Goal: Information Seeking & Learning: Learn about a topic

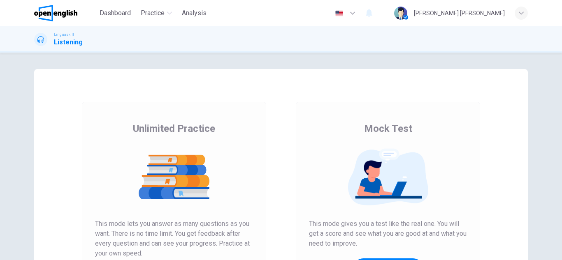
scroll to position [137, 0]
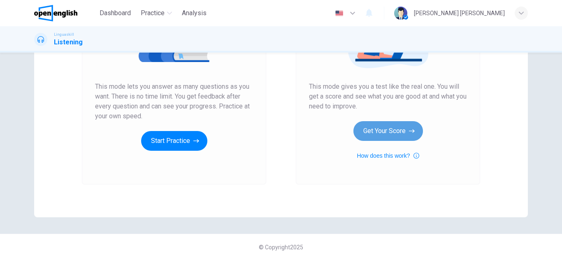
click at [402, 135] on button "Get Your Score" at bounding box center [388, 131] width 70 height 20
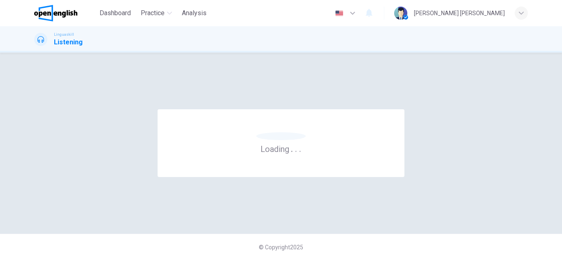
scroll to position [0, 0]
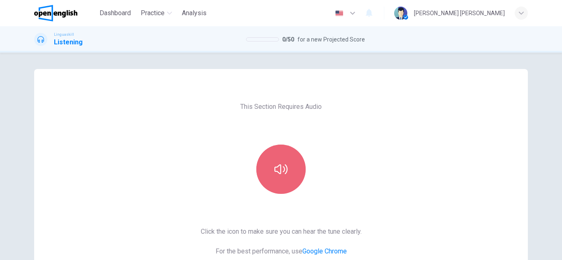
click at [272, 170] on button "button" at bounding box center [280, 169] width 49 height 49
click at [279, 173] on icon "button" at bounding box center [280, 170] width 13 height 10
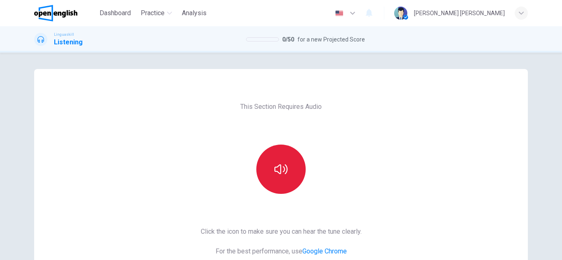
scroll to position [137, 0]
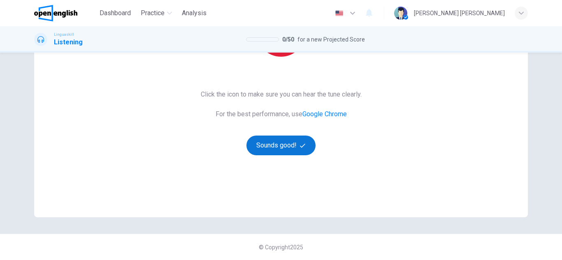
click at [264, 142] on button "Sounds good!" at bounding box center [280, 146] width 69 height 20
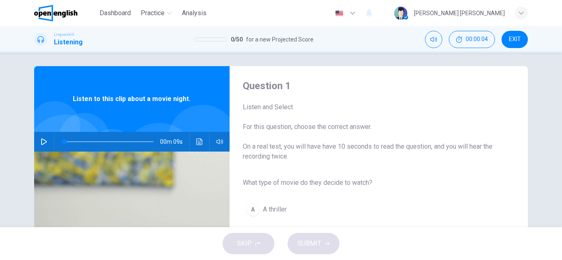
scroll to position [0, 0]
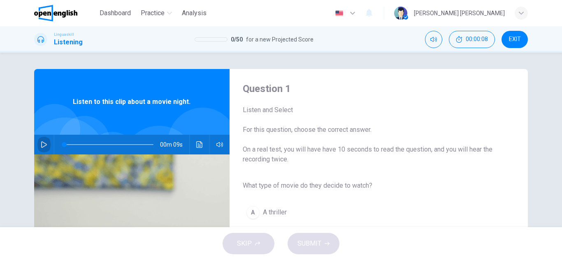
click at [41, 148] on icon "button" at bounding box center [44, 145] width 6 height 7
type input "*"
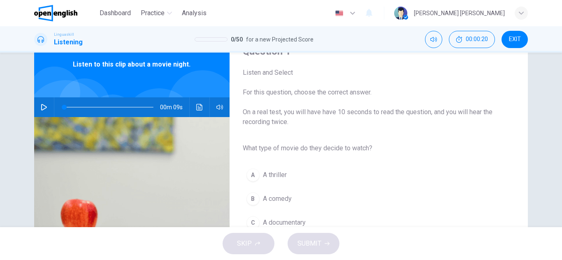
scroll to position [49, 0]
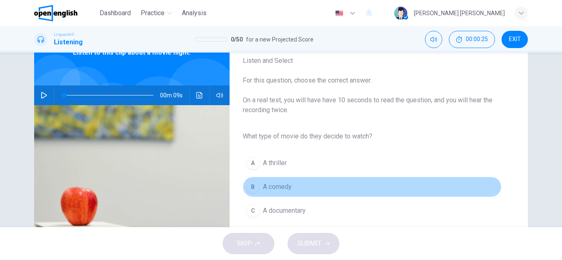
click at [288, 188] on span "A comedy" at bounding box center [277, 187] width 29 height 10
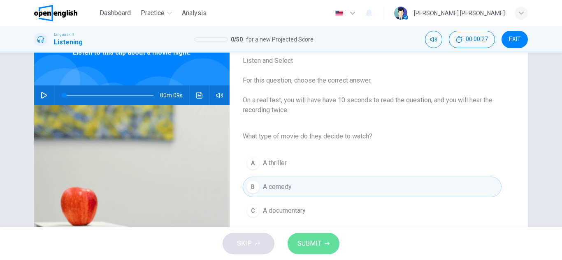
click at [304, 244] on span "SUBMIT" at bounding box center [309, 244] width 24 height 12
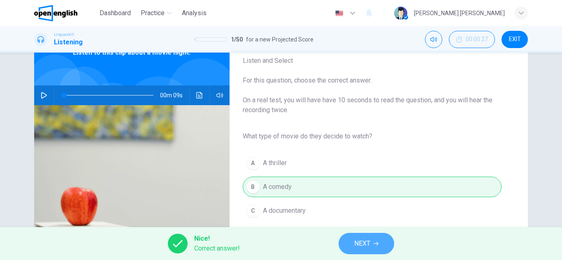
click at [358, 251] on button "NEXT" at bounding box center [367, 243] width 56 height 21
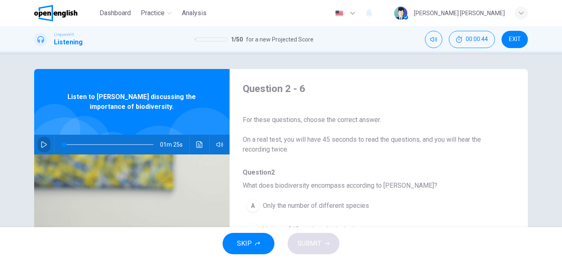
click at [42, 146] on icon "button" at bounding box center [44, 145] width 7 height 7
type input "*"
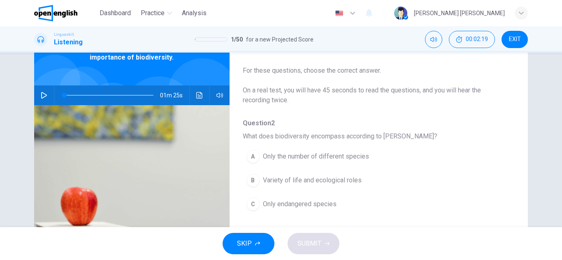
scroll to position [66, 0]
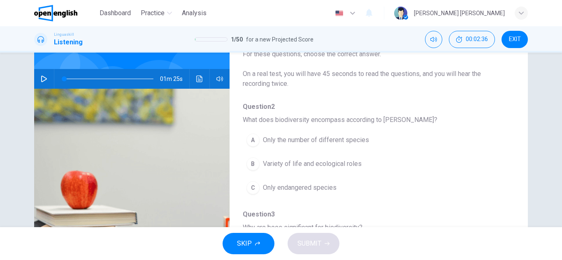
click at [254, 165] on div "B" at bounding box center [252, 164] width 13 height 13
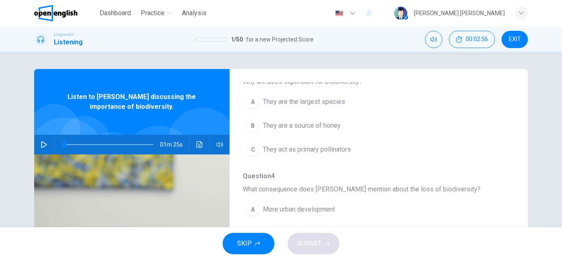
scroll to position [214, 0]
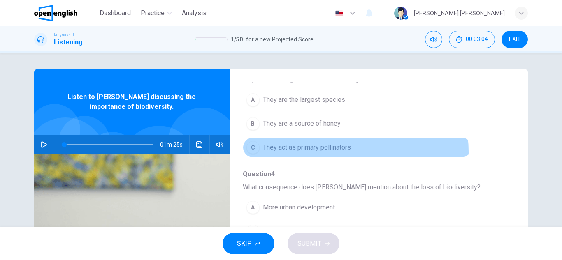
click at [311, 152] on span "They act as primary pollinators" at bounding box center [307, 148] width 88 height 10
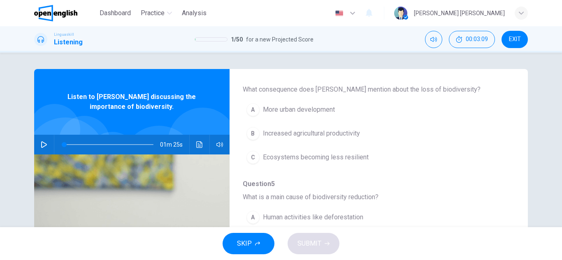
scroll to position [313, 0]
click at [260, 156] on button "C Ecosystems becoming less resilient" at bounding box center [357, 156] width 229 height 21
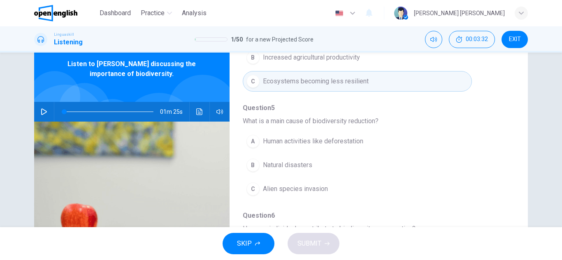
scroll to position [49, 0]
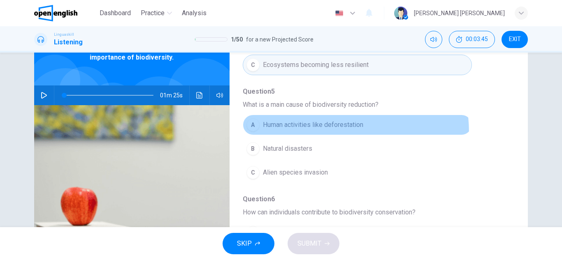
click at [307, 133] on button "A Human activities like deforestation" at bounding box center [357, 125] width 229 height 21
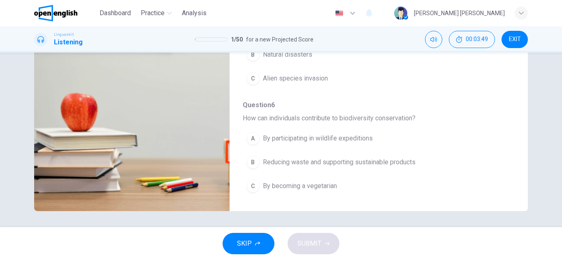
scroll to position [144, 0]
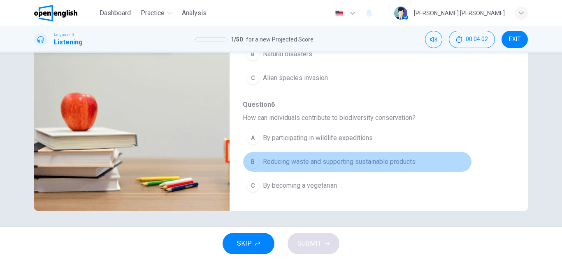
click at [382, 164] on span "Reducing waste and supporting sustainable products" at bounding box center [339, 162] width 153 height 10
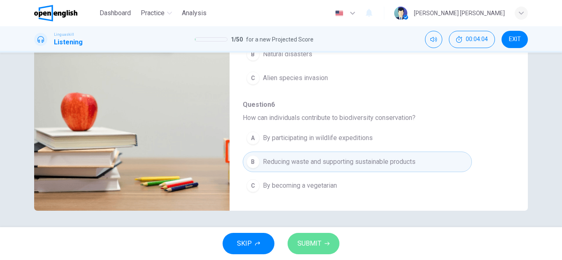
click at [315, 242] on span "SUBMIT" at bounding box center [309, 244] width 24 height 12
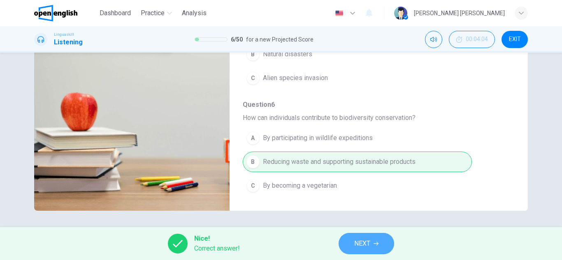
click at [376, 248] on button "NEXT" at bounding box center [367, 243] width 56 height 21
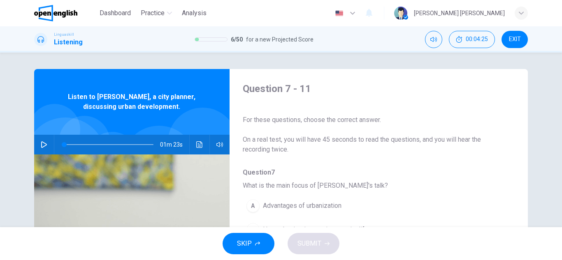
click at [38, 148] on button "button" at bounding box center [43, 145] width 13 height 20
type input "*"
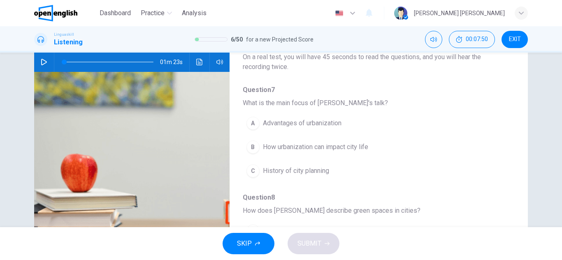
scroll to position [82, 0]
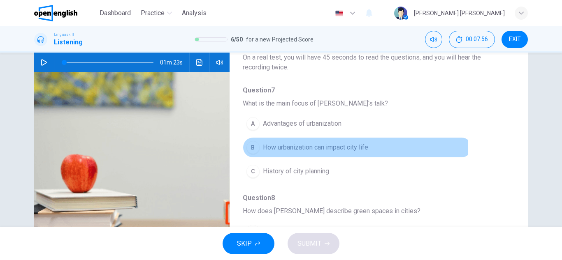
click at [277, 149] on span "How urbanization can impact city life" at bounding box center [315, 148] width 105 height 10
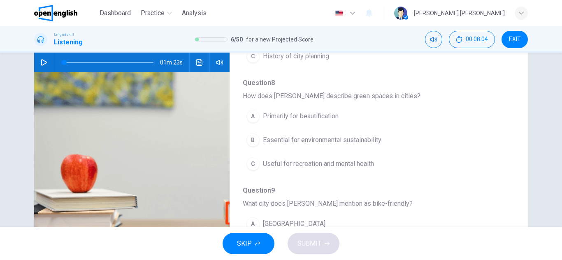
scroll to position [132, 0]
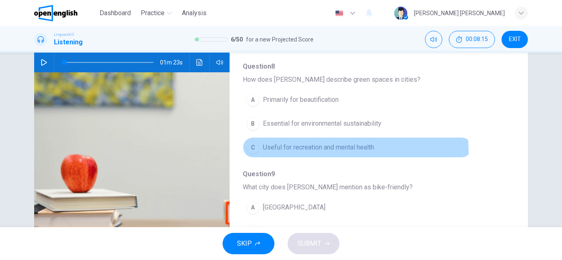
click at [300, 152] on span "Useful for recreation and mental health" at bounding box center [318, 148] width 111 height 10
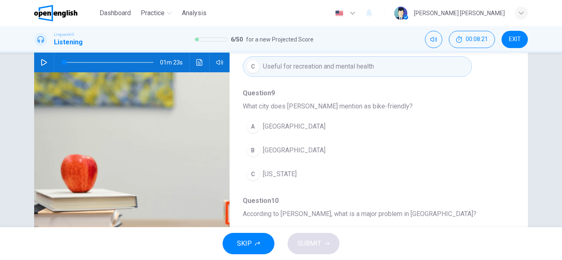
scroll to position [214, 0]
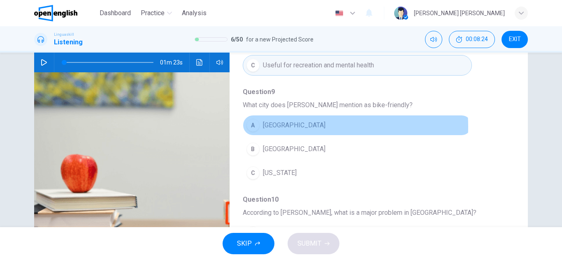
click at [304, 127] on button "A [GEOGRAPHIC_DATA]" at bounding box center [357, 125] width 229 height 21
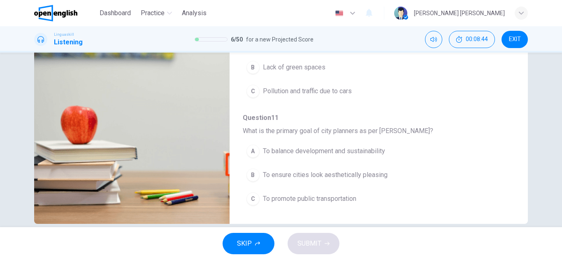
scroll to position [132, 0]
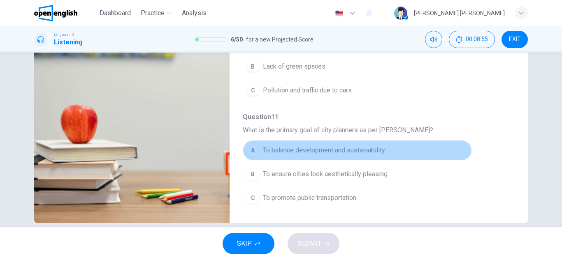
click at [377, 155] on span "To balance development and sustainability" at bounding box center [324, 151] width 122 height 10
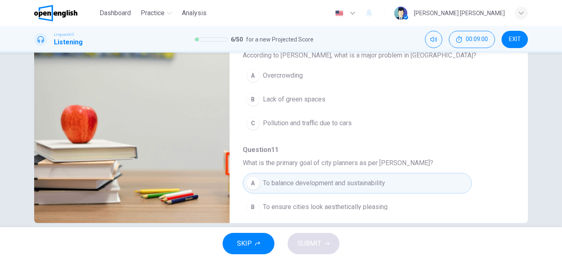
scroll to position [306, 0]
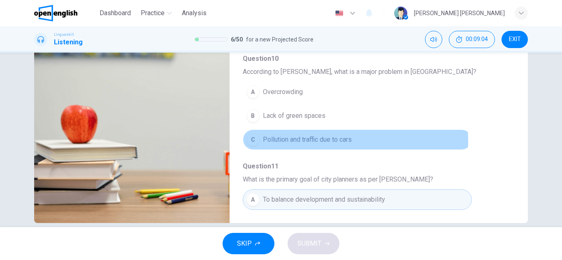
click at [301, 142] on span "Pollution and traffic due to cars" at bounding box center [307, 140] width 89 height 10
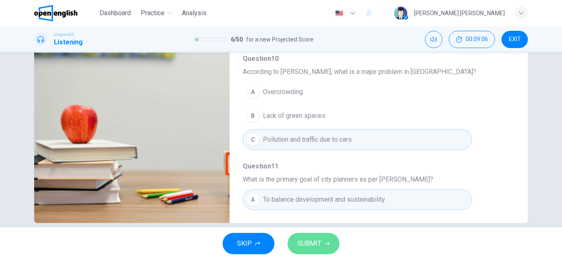
click at [311, 248] on span "SUBMIT" at bounding box center [309, 244] width 24 height 12
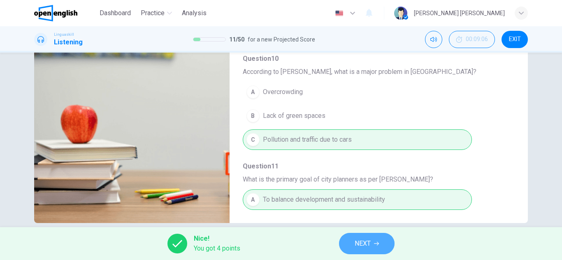
click at [351, 245] on button "NEXT" at bounding box center [367, 243] width 56 height 21
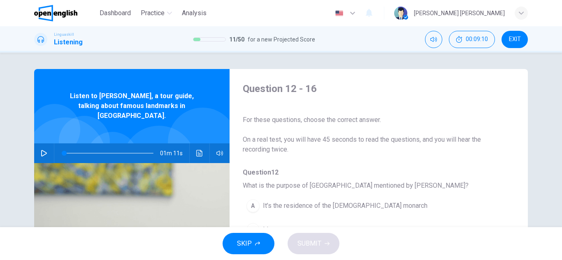
click at [43, 150] on icon "button" at bounding box center [44, 153] width 6 height 7
type input "*"
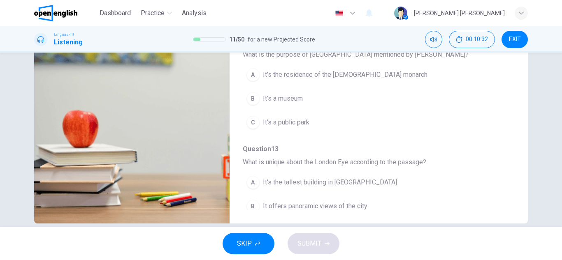
scroll to position [132, 0]
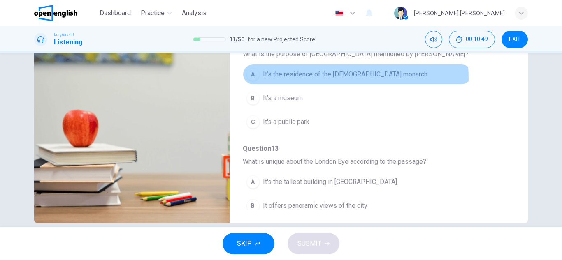
click at [309, 78] on span "It’s the residence of the [DEMOGRAPHIC_DATA] monarch" at bounding box center [345, 75] width 165 height 10
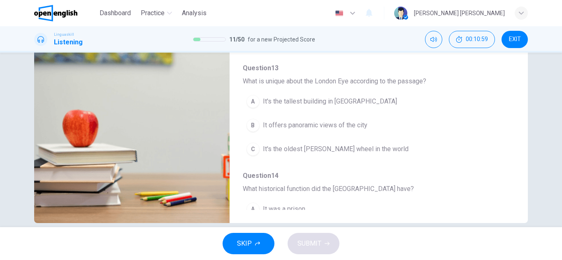
scroll to position [82, 0]
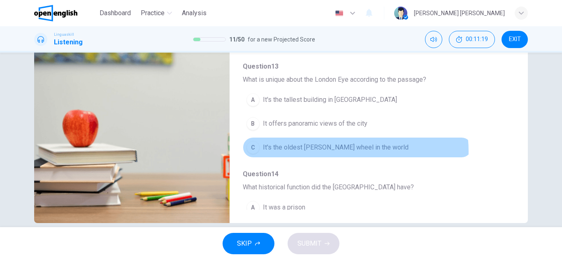
click at [341, 151] on span "It's the oldest [PERSON_NAME] wheel in the world" at bounding box center [336, 148] width 146 height 10
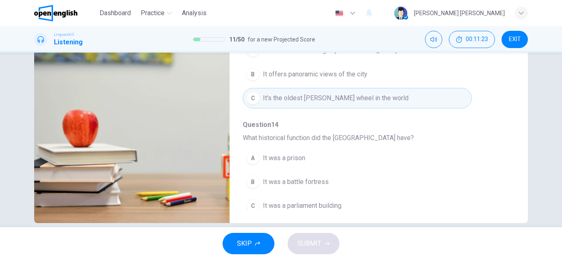
scroll to position [148, 0]
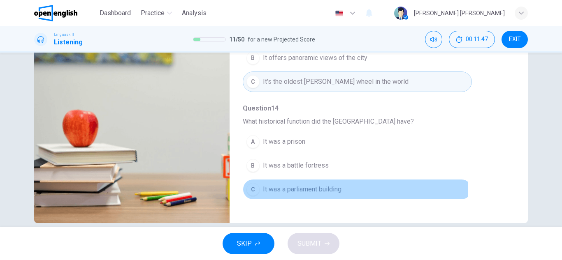
click at [314, 192] on span "It was a parliament building" at bounding box center [302, 190] width 79 height 10
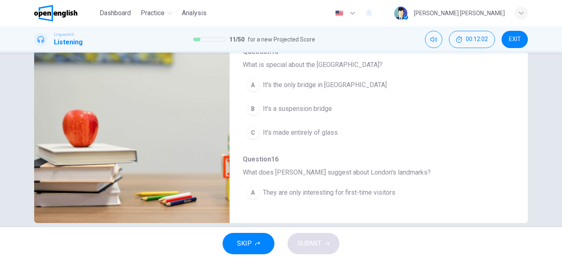
scroll to position [329, 0]
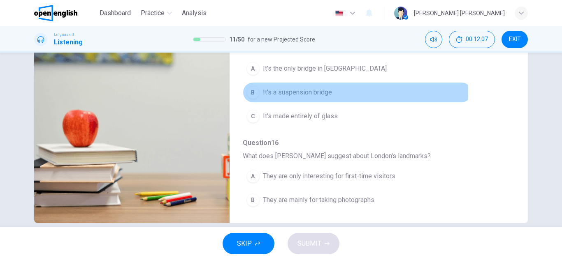
click at [331, 92] on button "B It's a suspension bridge" at bounding box center [357, 92] width 229 height 21
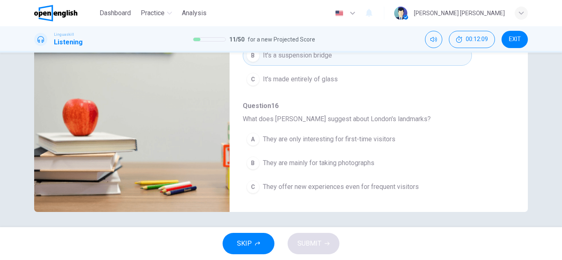
scroll to position [144, 0]
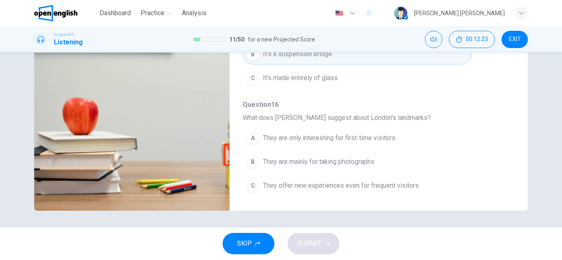
click at [345, 188] on span "They offer new experiences even for frequent visitors" at bounding box center [341, 186] width 156 height 10
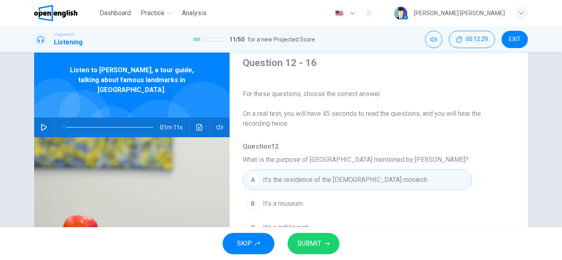
scroll to position [0, 0]
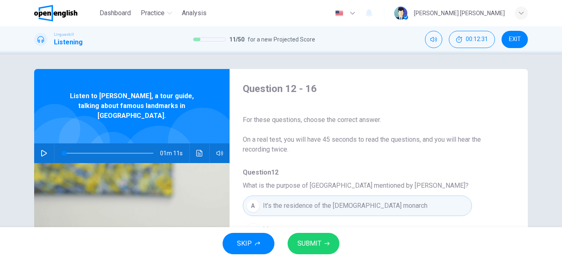
click at [37, 144] on button "button" at bounding box center [43, 154] width 13 height 20
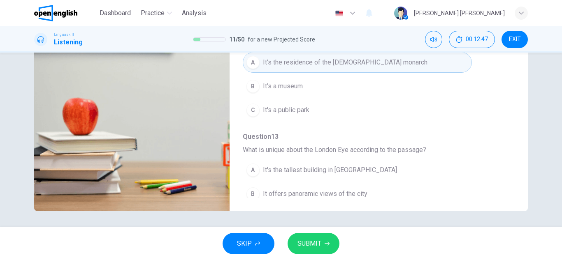
scroll to position [144, 0]
click at [513, 137] on div "Question 12 - 16 For these questions, choose the correct answer. On a real test…" at bounding box center [281, 68] width 494 height 286
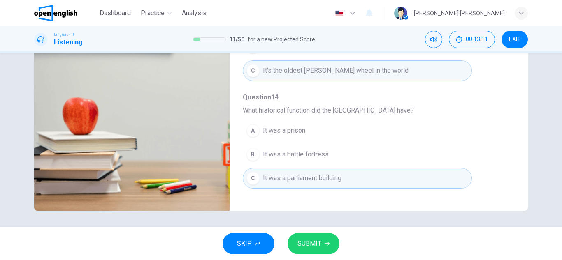
scroll to position [148, 0]
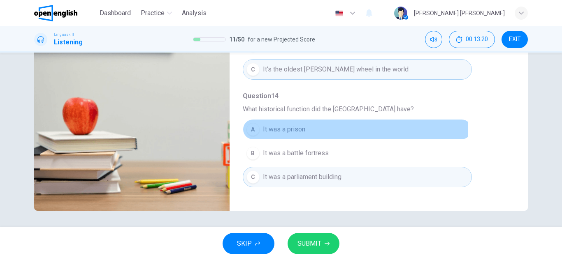
click at [301, 130] on span "It was a prison" at bounding box center [284, 130] width 42 height 10
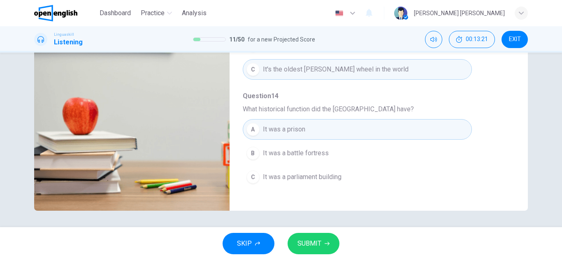
type input "**"
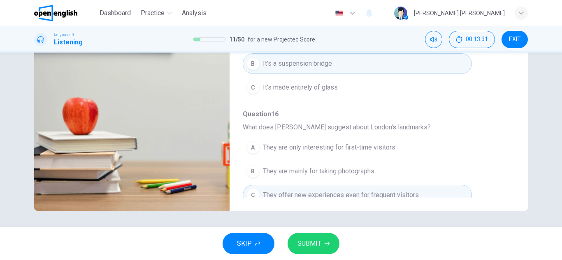
scroll to position [355, 0]
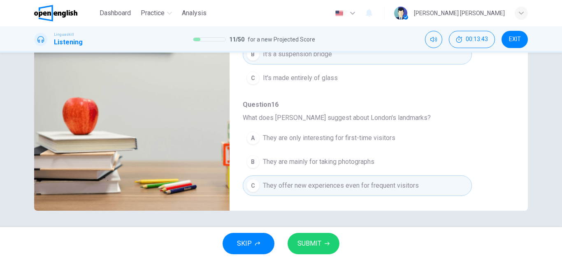
type input "*"
click at [311, 246] on span "SUBMIT" at bounding box center [309, 244] width 24 height 12
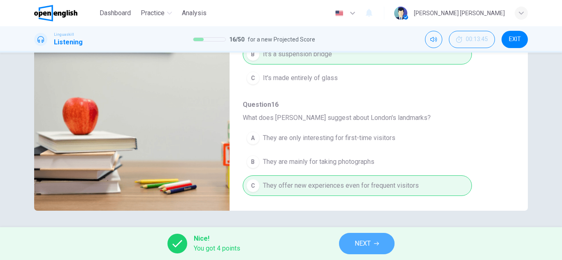
click at [354, 244] on button "NEXT" at bounding box center [367, 243] width 56 height 21
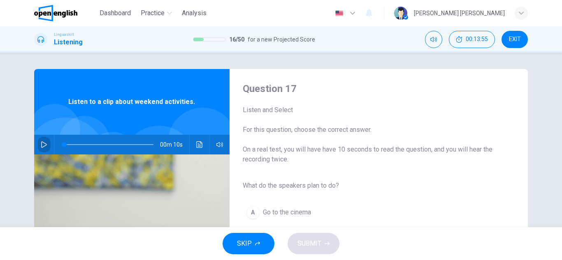
click at [41, 142] on icon "button" at bounding box center [44, 145] width 7 height 7
type input "**"
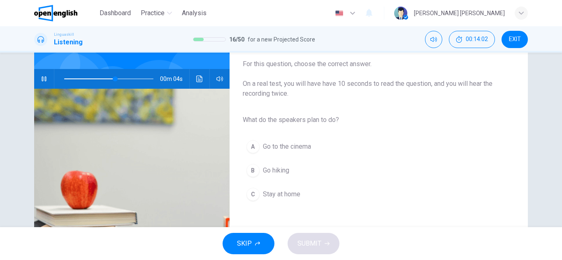
scroll to position [82, 0]
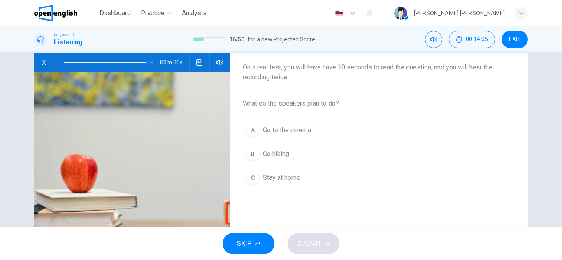
type input "*"
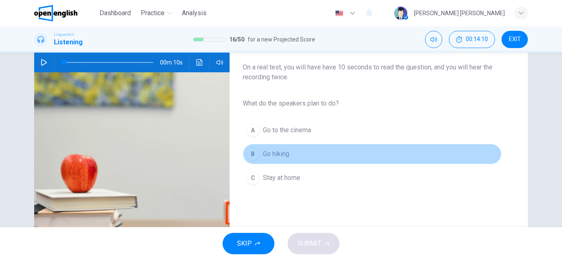
click at [254, 156] on div "B" at bounding box center [252, 154] width 13 height 13
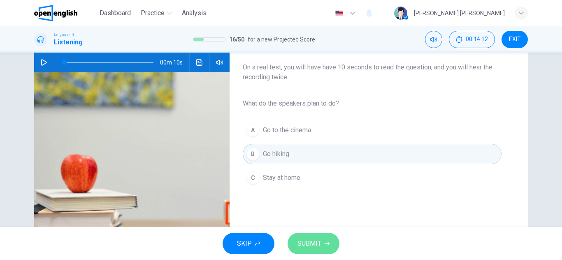
click at [318, 245] on span "SUBMIT" at bounding box center [309, 244] width 24 height 12
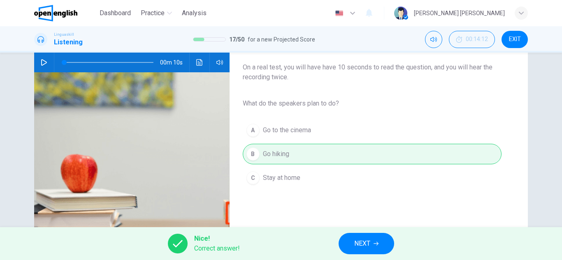
click at [363, 250] on button "NEXT" at bounding box center [367, 243] width 56 height 21
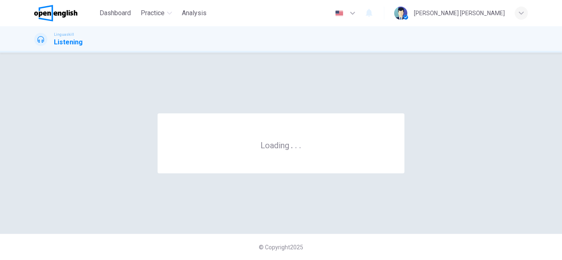
scroll to position [0, 0]
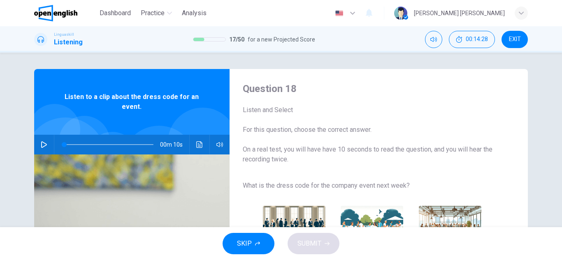
click at [37, 145] on button "button" at bounding box center [43, 145] width 13 height 20
click at [405, 125] on div "Listen and Select For this question, choose the correct answer. On a real test,…" at bounding box center [372, 134] width 259 height 59
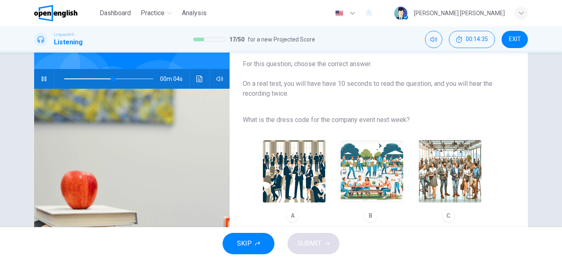
scroll to position [82, 0]
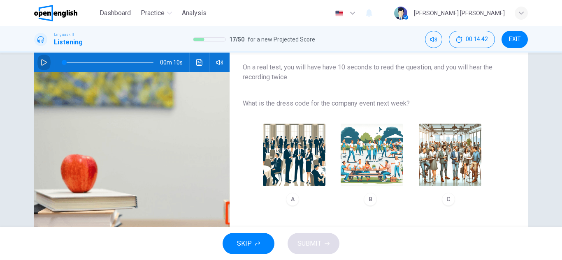
click at [41, 61] on icon "button" at bounding box center [44, 62] width 6 height 7
type input "*"
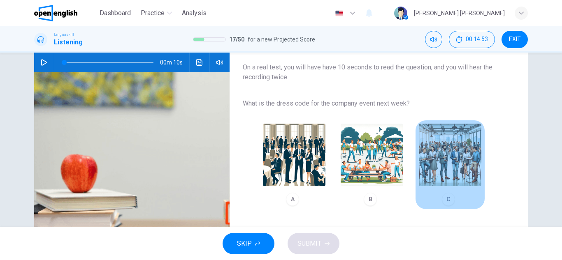
click at [445, 166] on img "button" at bounding box center [450, 155] width 63 height 63
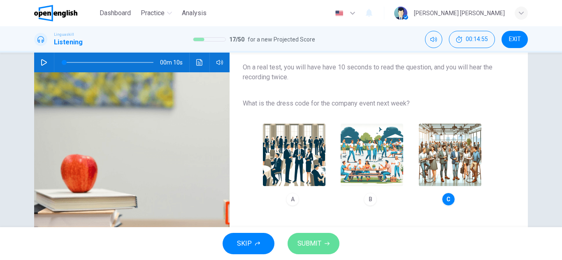
click at [313, 244] on span "SUBMIT" at bounding box center [309, 244] width 24 height 12
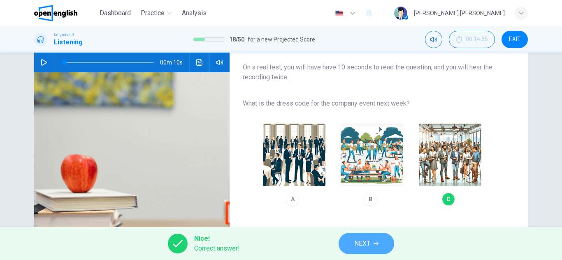
click at [362, 251] on button "NEXT" at bounding box center [367, 243] width 56 height 21
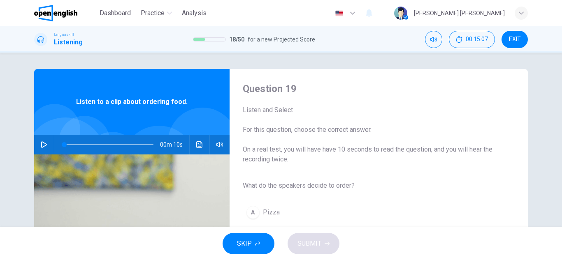
click at [44, 147] on icon "button" at bounding box center [44, 145] width 7 height 7
type input "*"
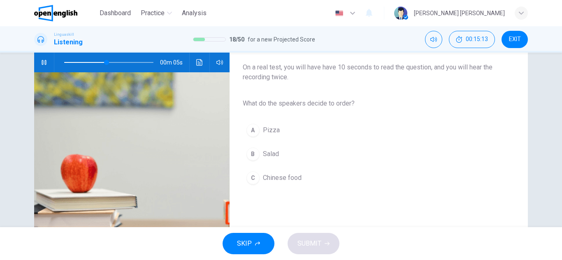
scroll to position [99, 0]
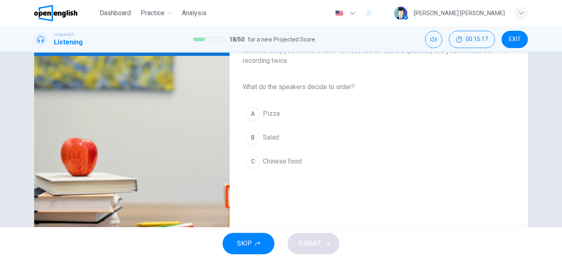
type input "*"
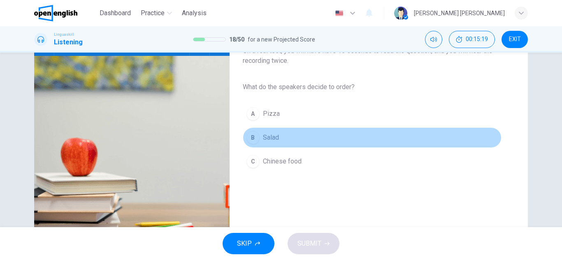
click at [253, 137] on div "B" at bounding box center [252, 137] width 13 height 13
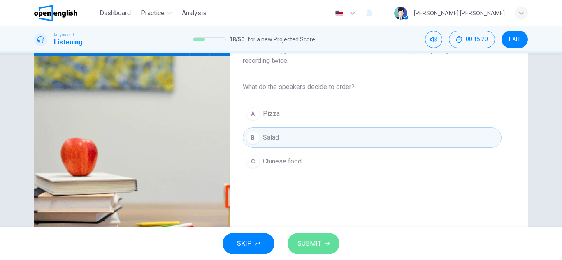
click at [306, 243] on span "SUBMIT" at bounding box center [309, 244] width 24 height 12
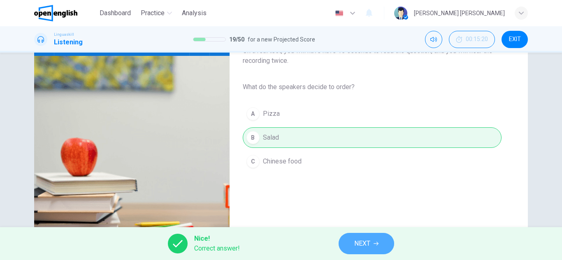
click at [354, 246] on button "NEXT" at bounding box center [367, 243] width 56 height 21
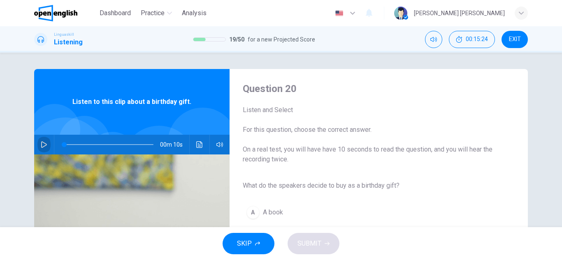
click at [42, 145] on icon "button" at bounding box center [44, 145] width 7 height 7
type input "**"
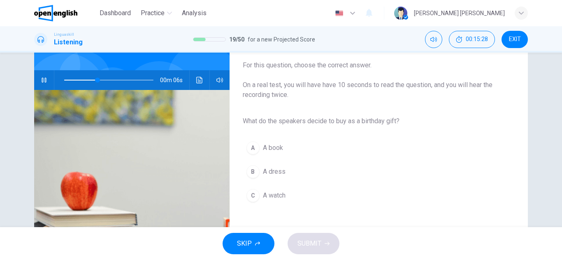
scroll to position [66, 0]
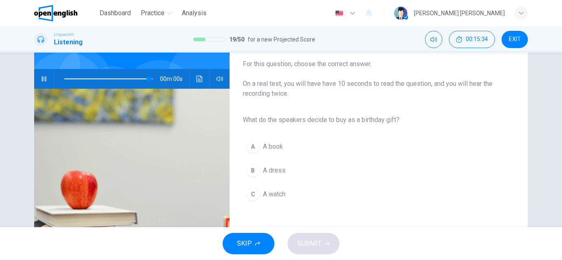
type input "*"
click at [270, 149] on span "A book" at bounding box center [273, 147] width 20 height 10
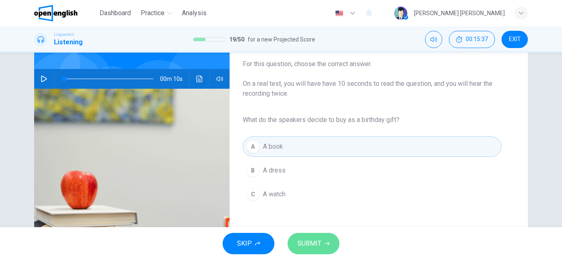
click at [302, 248] on span "SUBMIT" at bounding box center [309, 244] width 24 height 12
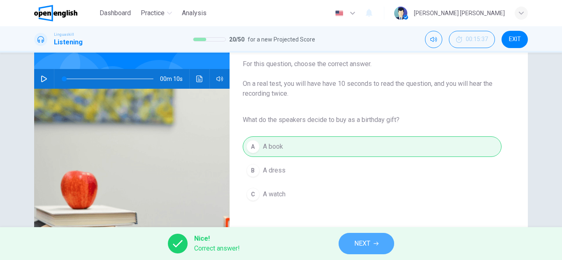
click at [352, 248] on button "NEXT" at bounding box center [367, 243] width 56 height 21
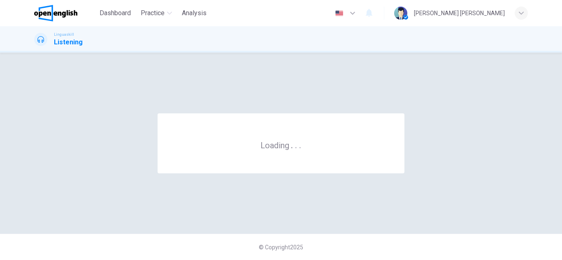
scroll to position [0, 0]
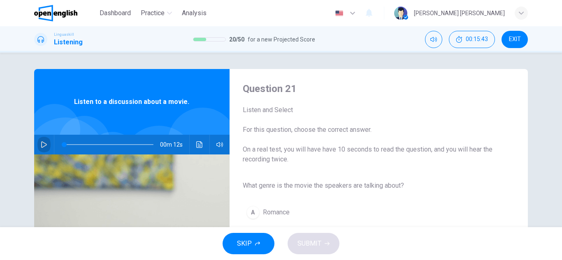
click at [41, 146] on icon "button" at bounding box center [44, 145] width 7 height 7
type input "*"
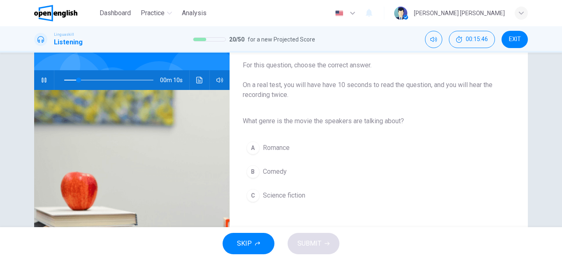
scroll to position [66, 0]
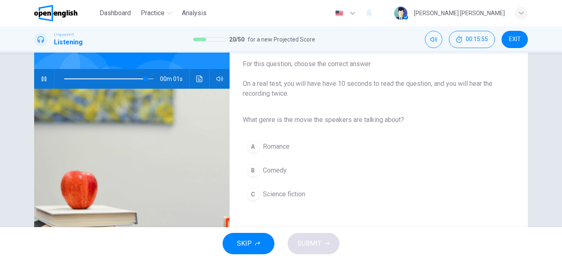
type input "*"
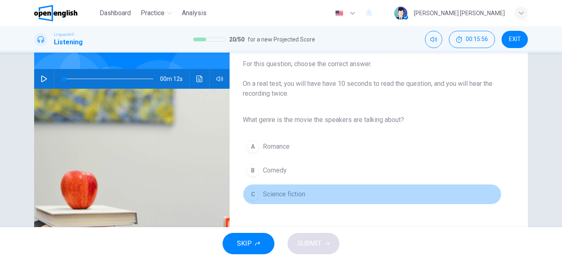
click at [286, 195] on span "Science fiction" at bounding box center [284, 195] width 42 height 10
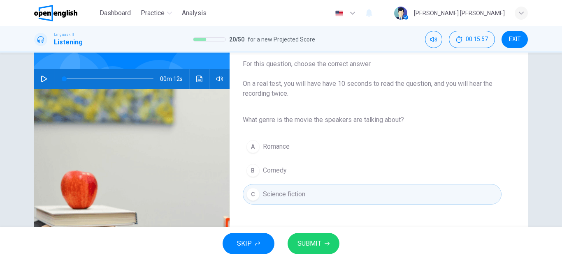
click at [319, 250] on button "SUBMIT" at bounding box center [314, 243] width 52 height 21
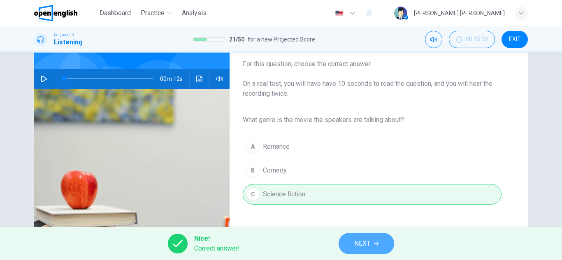
click at [369, 244] on span "NEXT" at bounding box center [362, 244] width 16 height 12
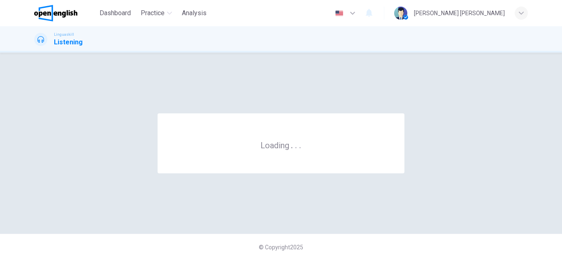
scroll to position [0, 0]
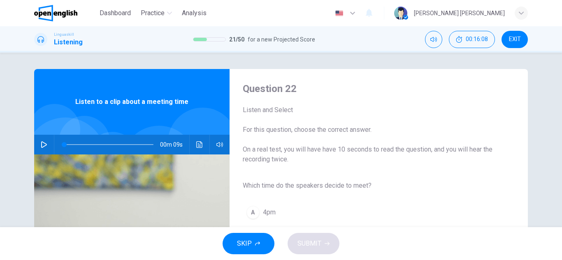
click at [41, 144] on icon "button" at bounding box center [44, 145] width 6 height 7
click at [420, 202] on div "A 4pm B 5pm C 3pm" at bounding box center [372, 237] width 259 height 72
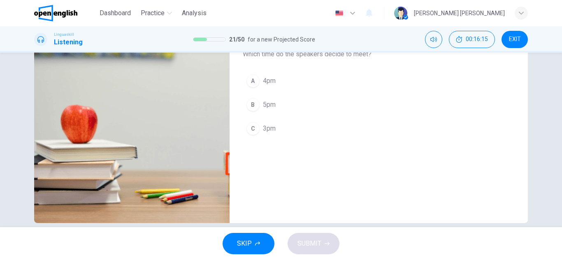
scroll to position [144, 0]
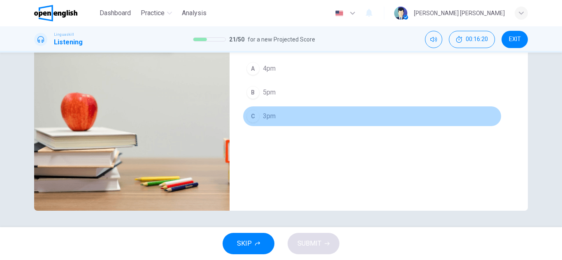
click at [269, 121] on span "3pm" at bounding box center [269, 116] width 13 height 10
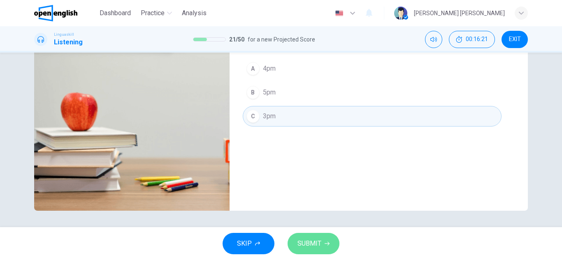
click at [318, 240] on span "SUBMIT" at bounding box center [309, 244] width 24 height 12
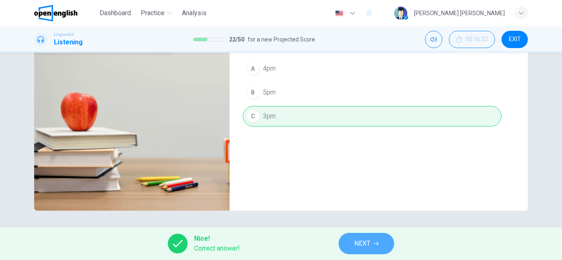
click at [352, 249] on button "NEXT" at bounding box center [367, 243] width 56 height 21
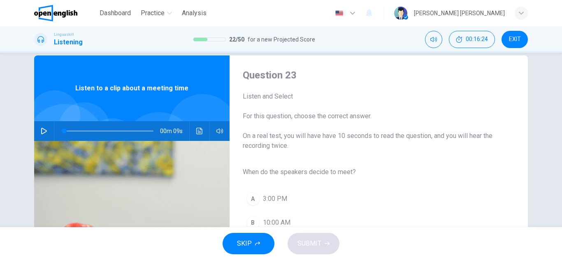
scroll to position [0, 0]
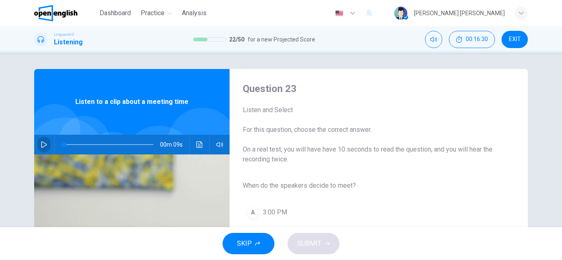
click at [42, 146] on icon "button" at bounding box center [44, 145] width 7 height 7
type input "**"
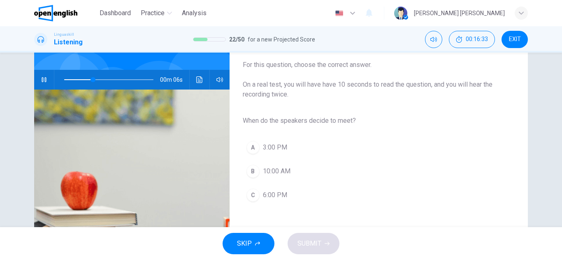
scroll to position [66, 0]
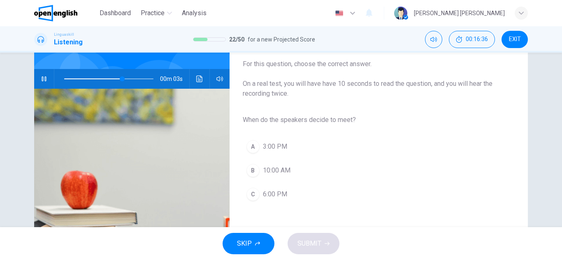
click at [276, 149] on span "3:00 PM" at bounding box center [275, 147] width 24 height 10
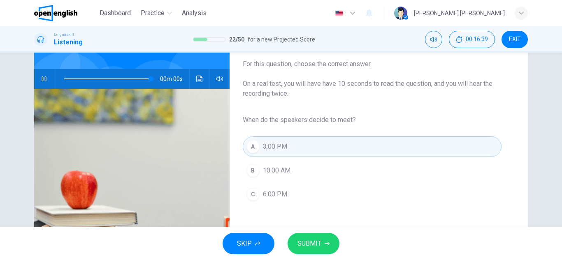
type input "*"
click at [320, 240] on span "SUBMIT" at bounding box center [309, 244] width 24 height 12
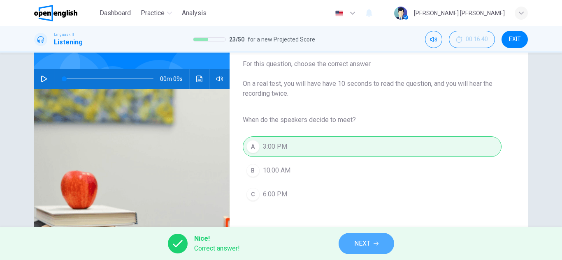
click at [347, 248] on button "NEXT" at bounding box center [367, 243] width 56 height 21
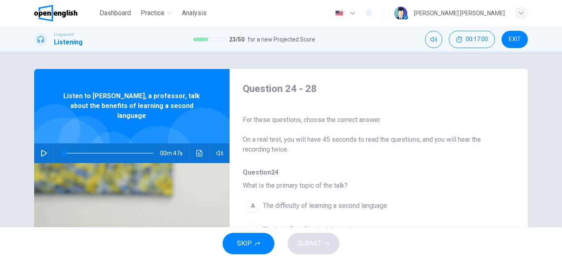
click at [490, 212] on div "A The difficulty of learning a second language B The benefits of being bilingua…" at bounding box center [372, 230] width 259 height 72
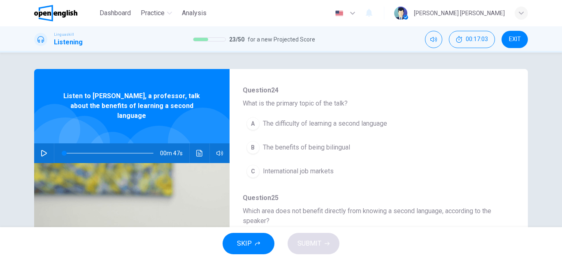
scroll to position [99, 0]
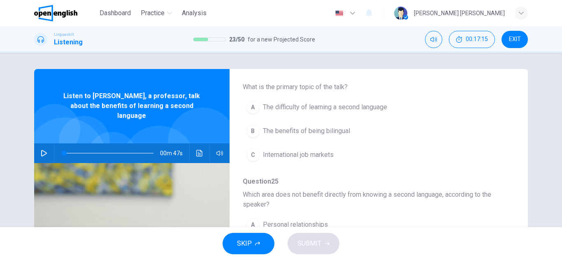
click at [43, 150] on icon "button" at bounding box center [44, 153] width 7 height 7
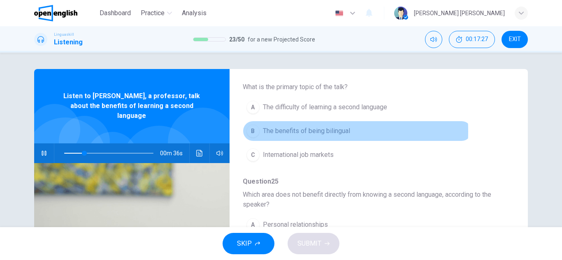
click at [276, 132] on span "The benefits of being bilingual" at bounding box center [306, 131] width 87 height 10
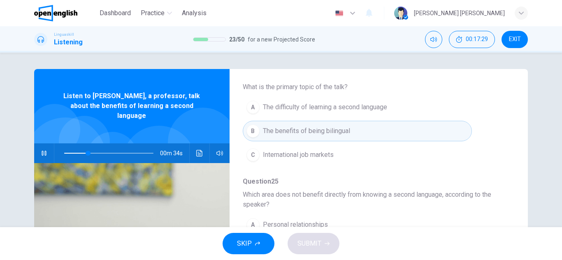
type input "**"
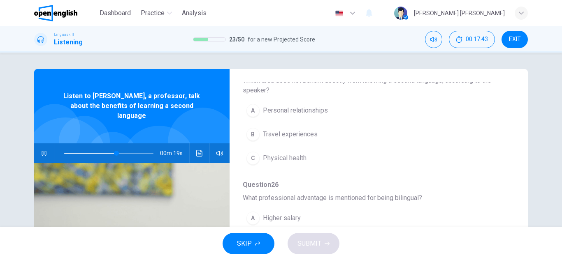
scroll to position [214, 0]
click at [291, 162] on span "Physical health" at bounding box center [285, 158] width 44 height 10
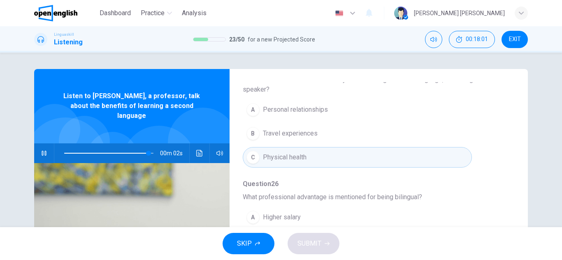
type input "**"
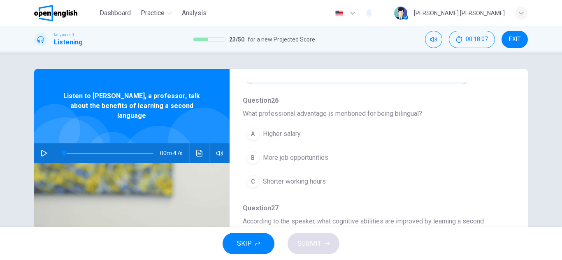
scroll to position [296, 0]
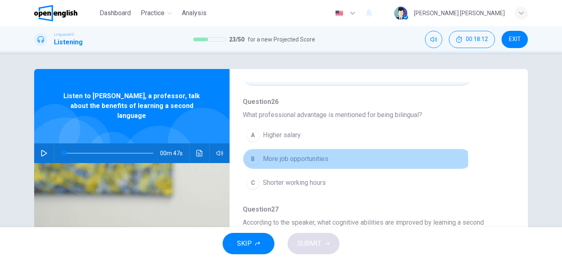
click at [291, 162] on span "More job opportunities" at bounding box center [295, 159] width 65 height 10
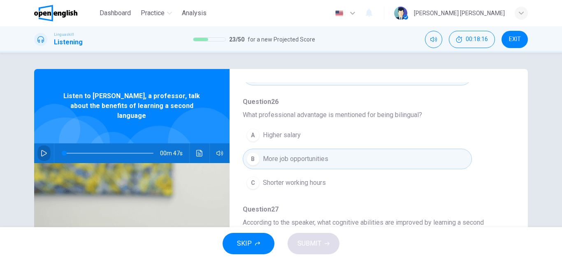
click at [41, 150] on icon "button" at bounding box center [44, 153] width 7 height 7
type input "*"
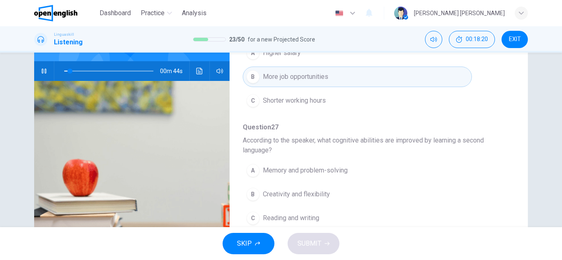
scroll to position [99, 0]
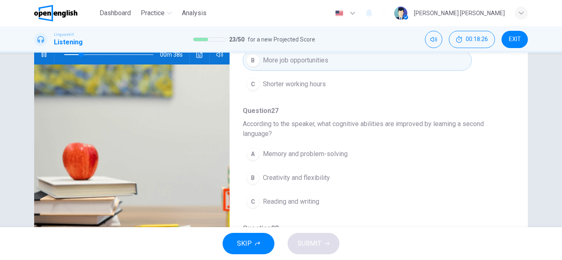
type input "**"
click at [300, 159] on button "A Memory and problem-solving" at bounding box center [357, 154] width 229 height 21
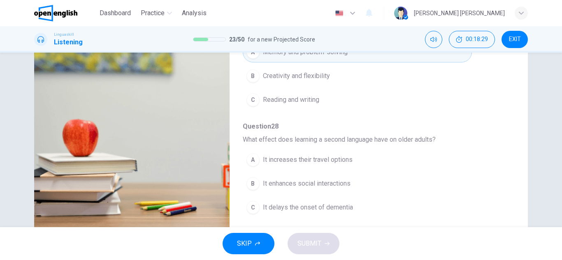
scroll to position [144, 0]
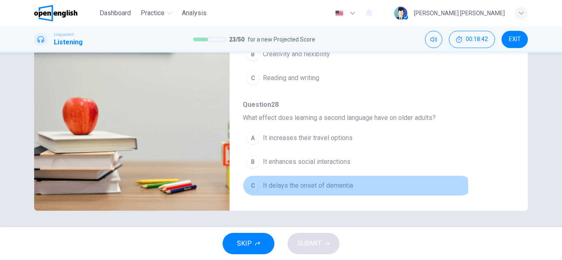
click at [320, 189] on span "It delays the onset of dementia" at bounding box center [308, 186] width 90 height 10
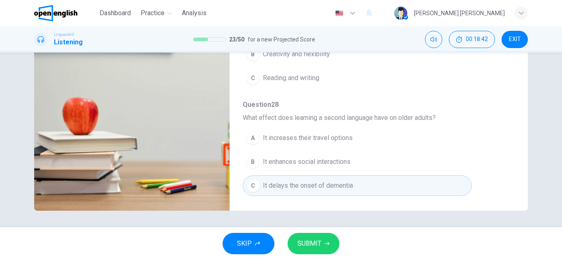
type input "**"
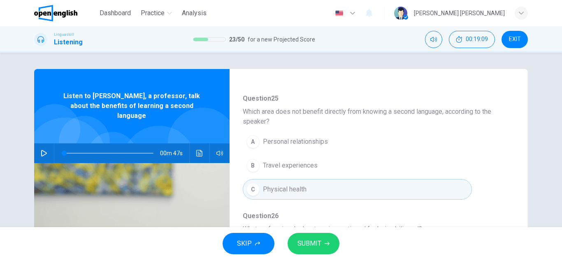
scroll to position [181, 0]
click at [42, 150] on icon "button" at bounding box center [44, 153] width 6 height 7
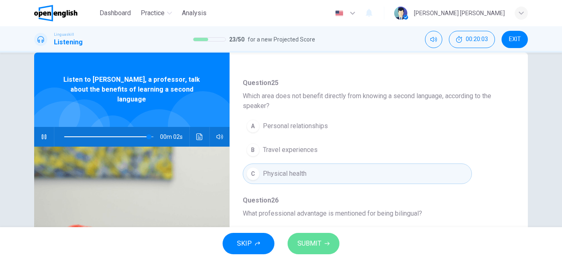
click at [318, 241] on span "SUBMIT" at bounding box center [309, 244] width 24 height 12
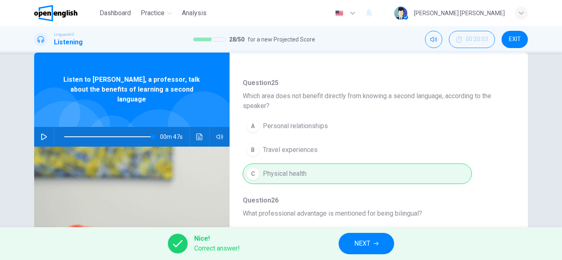
type input "*"
click at [352, 247] on button "NEXT" at bounding box center [367, 243] width 56 height 21
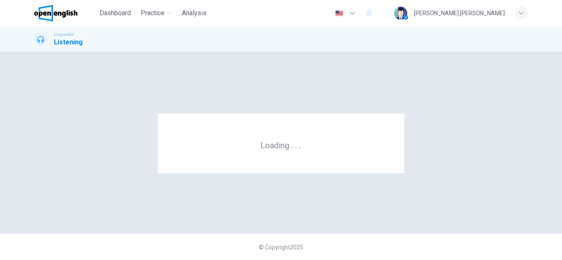
scroll to position [0, 0]
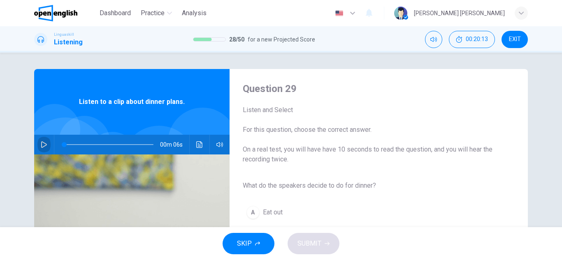
click at [41, 147] on icon "button" at bounding box center [44, 145] width 7 height 7
type input "**"
click at [42, 143] on icon "button" at bounding box center [44, 145] width 6 height 7
type input "*"
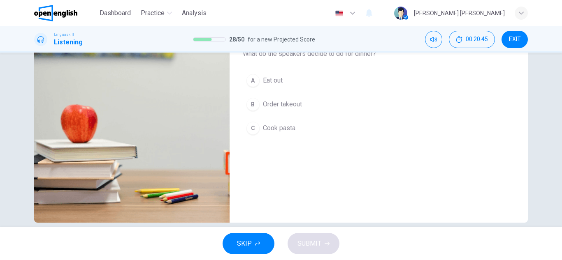
scroll to position [144, 0]
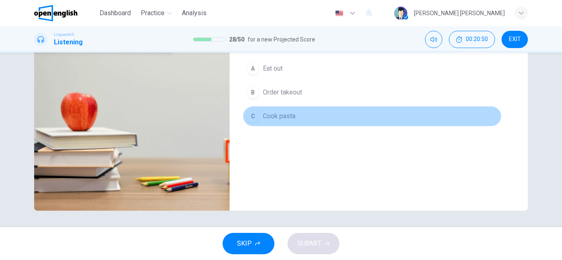
click at [293, 120] on span "Cook pasta" at bounding box center [279, 116] width 33 height 10
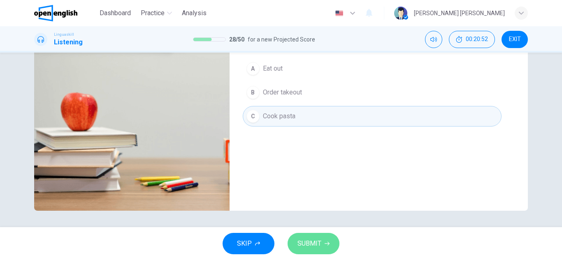
click at [323, 250] on button "SUBMIT" at bounding box center [314, 243] width 52 height 21
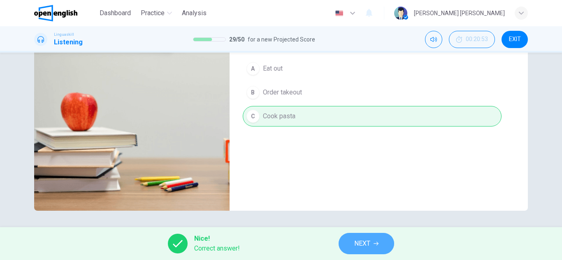
click at [367, 248] on span "NEXT" at bounding box center [362, 244] width 16 height 12
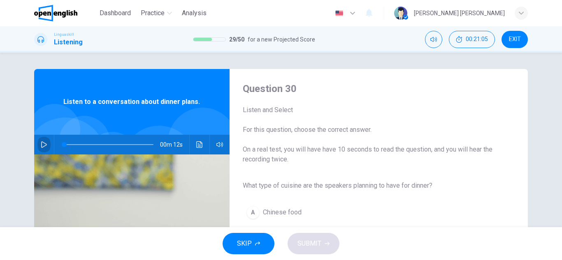
click at [41, 146] on icon "button" at bounding box center [44, 145] width 6 height 7
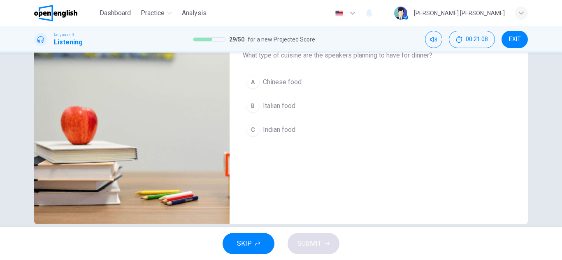
scroll to position [144, 0]
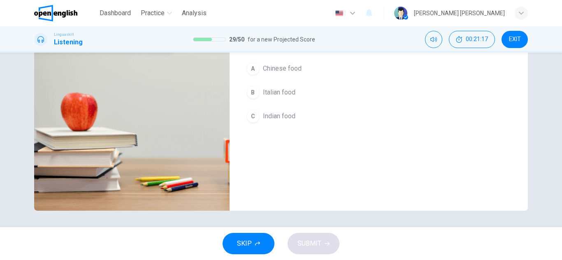
type input "*"
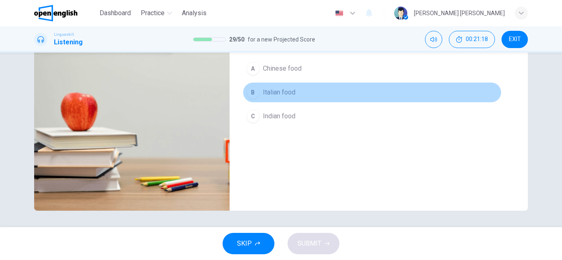
click at [276, 96] on span "Italian food" at bounding box center [279, 93] width 33 height 10
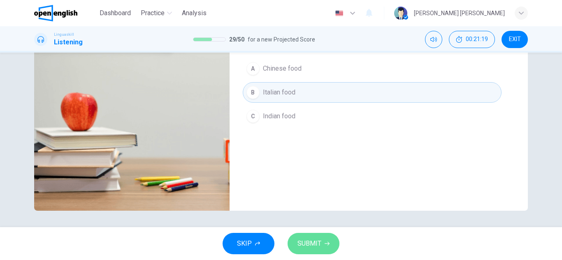
click at [313, 238] on span "SUBMIT" at bounding box center [309, 244] width 24 height 12
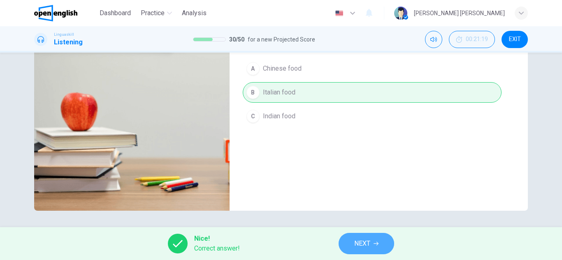
click at [363, 248] on span "NEXT" at bounding box center [362, 244] width 16 height 12
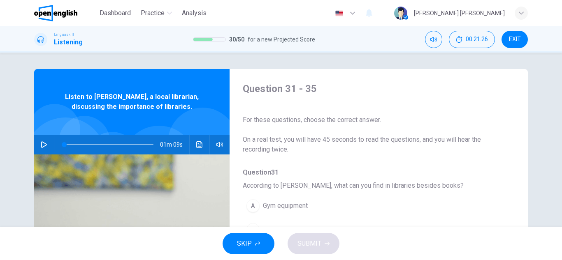
click at [41, 143] on icon "button" at bounding box center [44, 145] width 7 height 7
click at [513, 218] on div "Question 31 - 35 For these questions, choose the correct answer. On a real test…" at bounding box center [281, 212] width 494 height 286
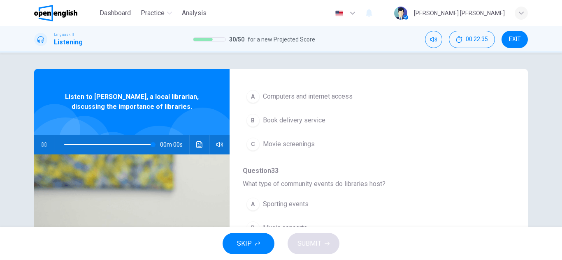
type input "*"
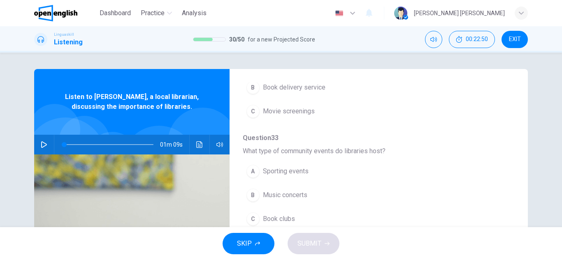
scroll to position [276, 0]
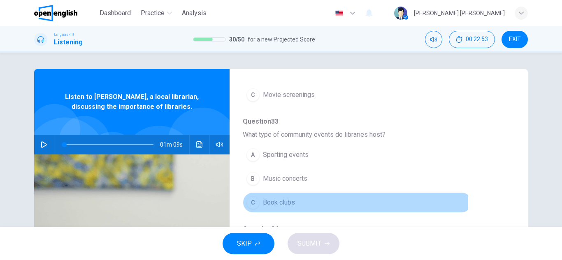
click at [250, 196] on div "C" at bounding box center [252, 202] width 13 height 13
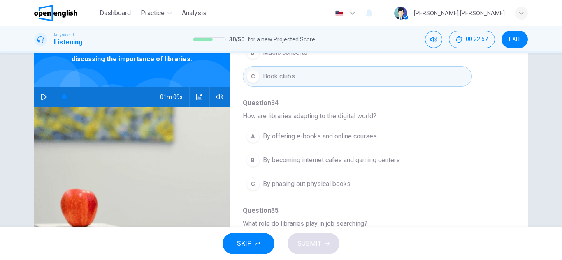
scroll to position [49, 0]
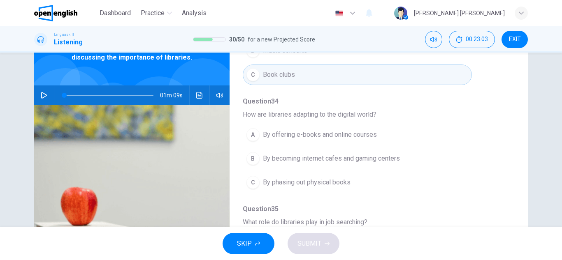
click at [330, 130] on span "By offering e-books and online courses" at bounding box center [320, 135] width 114 height 10
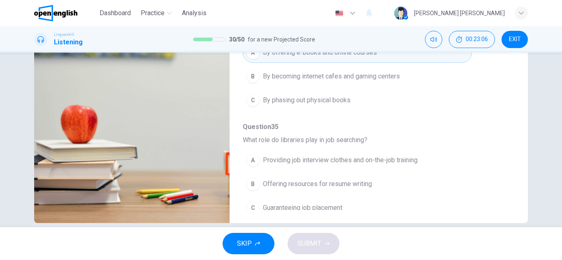
scroll to position [144, 0]
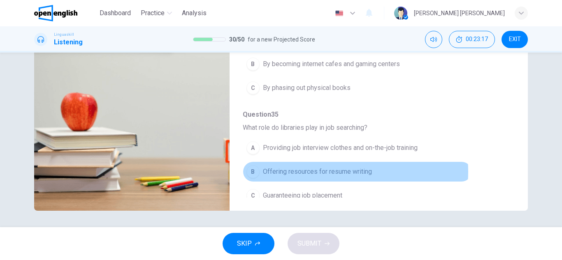
click at [315, 167] on span "Offering resources for resume writing" at bounding box center [317, 172] width 109 height 10
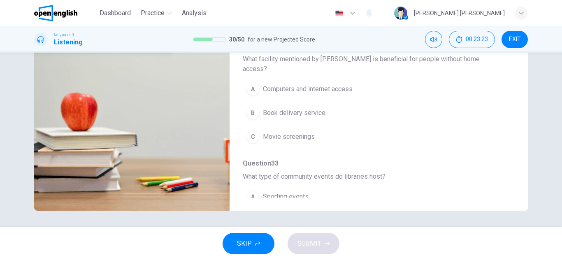
scroll to position [75, 0]
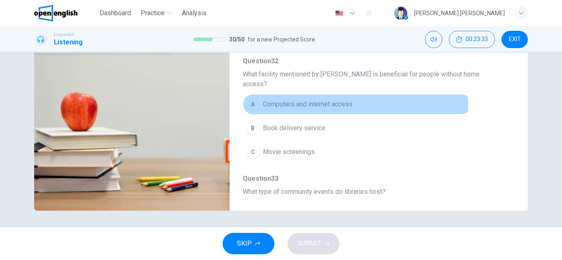
click at [314, 100] on span "Computers and internet access" at bounding box center [308, 105] width 90 height 10
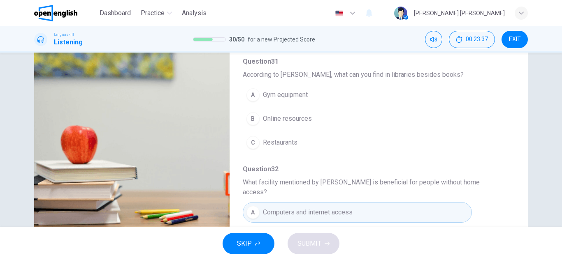
scroll to position [95, 0]
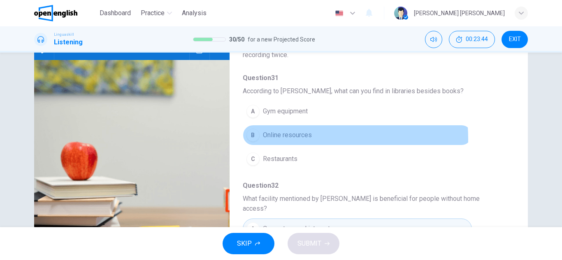
click at [292, 139] on span "Online resources" at bounding box center [287, 135] width 49 height 10
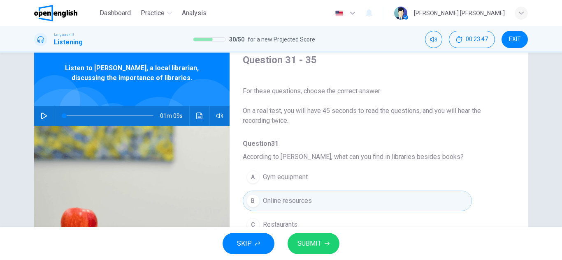
scroll to position [12, 0]
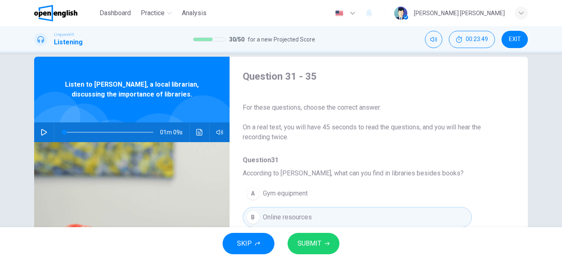
click at [304, 242] on span "SUBMIT" at bounding box center [309, 244] width 24 height 12
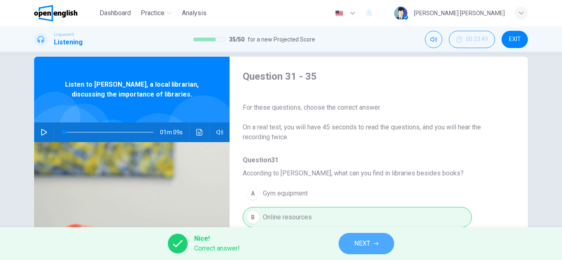
click at [363, 253] on button "NEXT" at bounding box center [367, 243] width 56 height 21
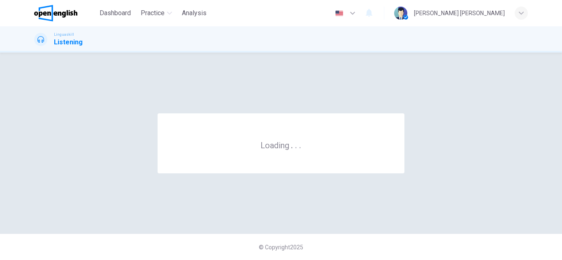
scroll to position [0, 0]
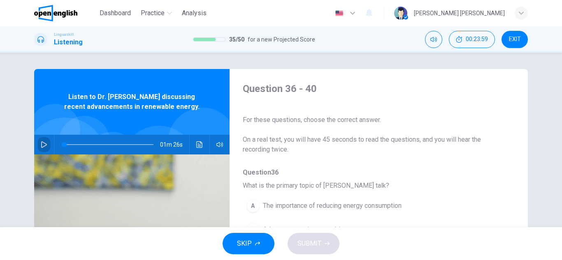
click at [43, 146] on icon "button" at bounding box center [44, 145] width 7 height 7
type input "*"
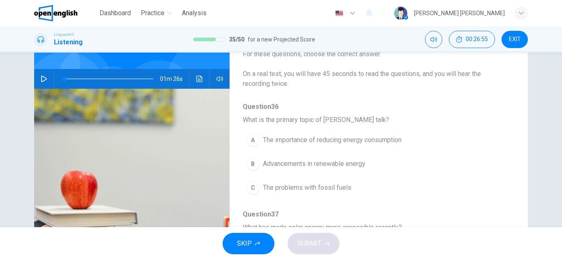
scroll to position [82, 0]
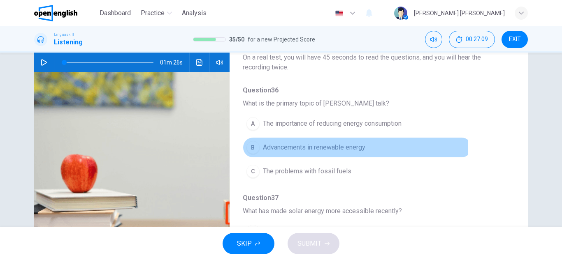
click at [266, 147] on span "Advancements in renewable energy" at bounding box center [314, 148] width 102 height 10
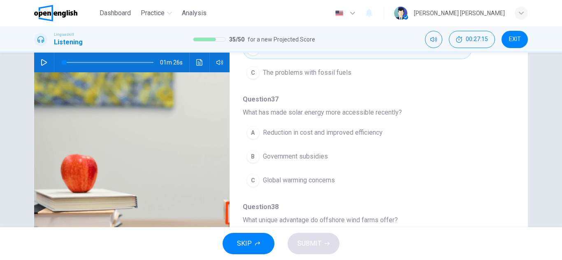
scroll to position [115, 0]
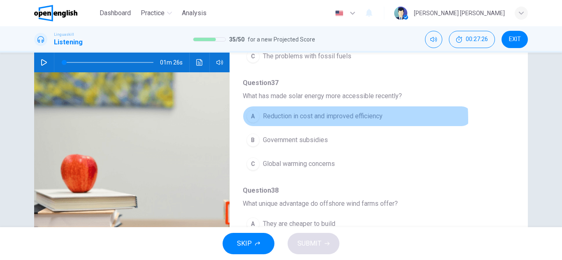
click at [298, 119] on span "Reduction in cost and improved efficiency" at bounding box center [323, 116] width 120 height 10
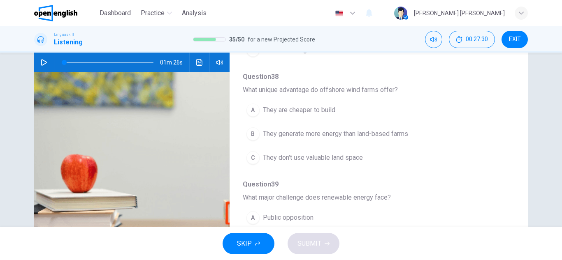
scroll to position [230, 0]
click at [311, 133] on span "They generate more energy than land-based farms" at bounding box center [335, 133] width 145 height 10
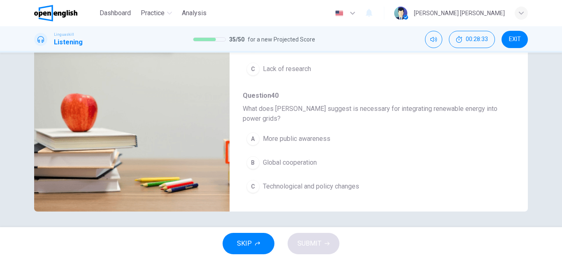
scroll to position [144, 0]
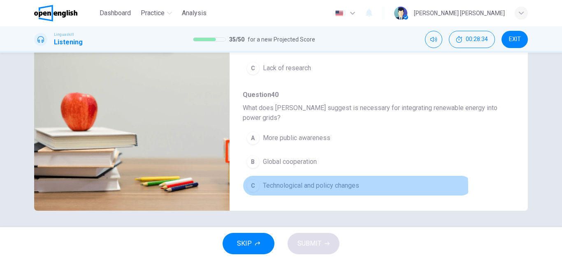
click at [288, 188] on span "Technological and policy changes" at bounding box center [311, 186] width 96 height 10
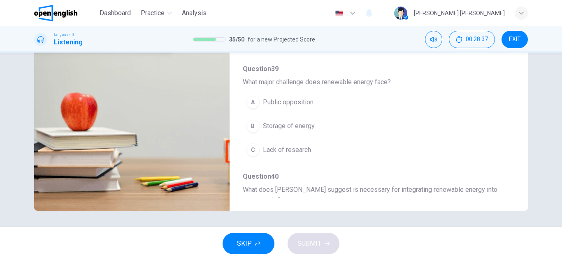
scroll to position [283, 0]
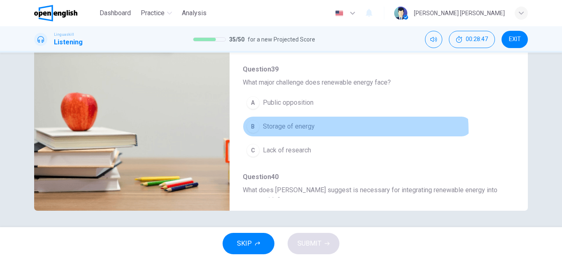
click at [299, 132] on button "B Storage of energy" at bounding box center [357, 126] width 229 height 21
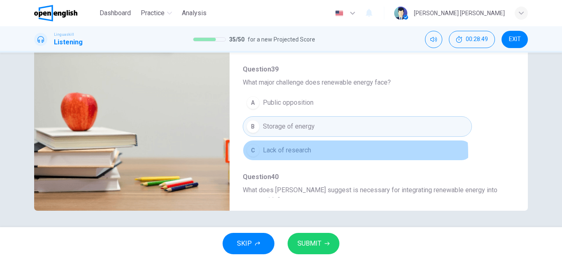
click at [288, 155] on span "Lack of research" at bounding box center [287, 151] width 48 height 10
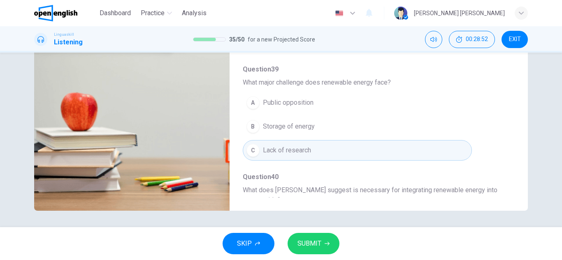
click at [304, 242] on span "SUBMIT" at bounding box center [309, 244] width 24 height 12
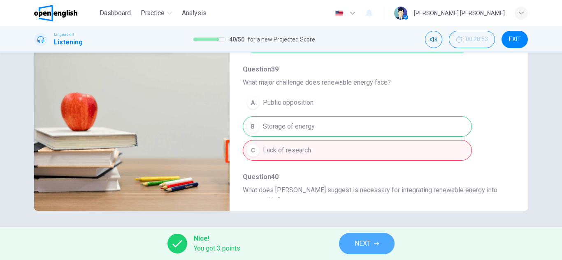
click at [341, 246] on button "NEXT" at bounding box center [367, 243] width 56 height 21
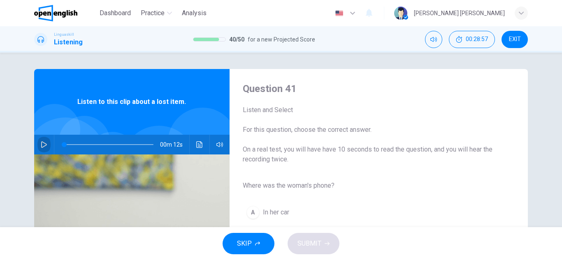
click at [43, 145] on icon "button" at bounding box center [44, 145] width 7 height 7
type input "*"
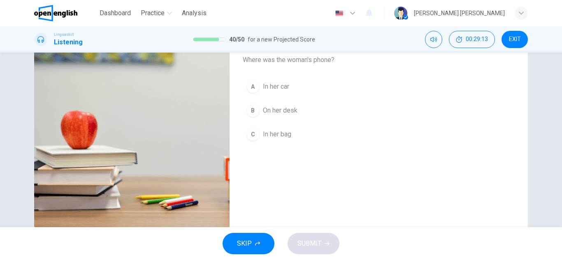
scroll to position [144, 0]
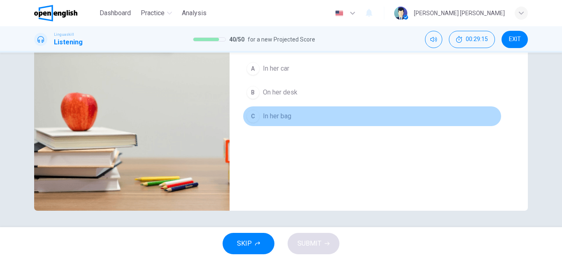
click at [253, 117] on div "C" at bounding box center [252, 116] width 13 height 13
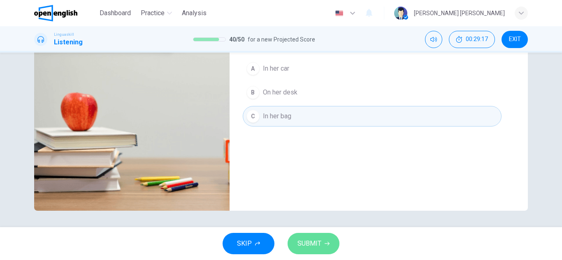
click at [301, 244] on span "SUBMIT" at bounding box center [309, 244] width 24 height 12
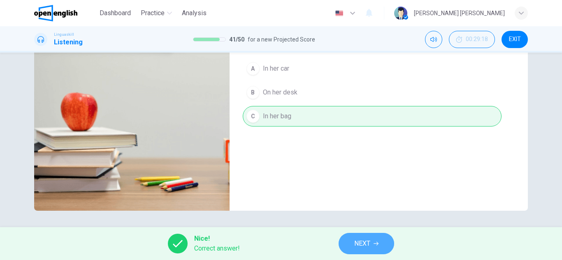
click at [349, 246] on button "NEXT" at bounding box center [367, 243] width 56 height 21
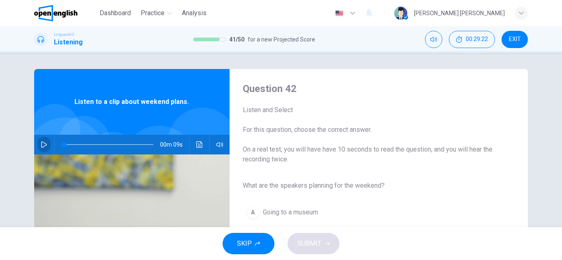
click at [42, 146] on icon "button" at bounding box center [44, 145] width 7 height 7
type input "**"
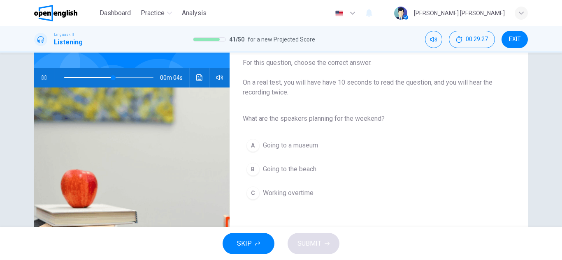
scroll to position [82, 0]
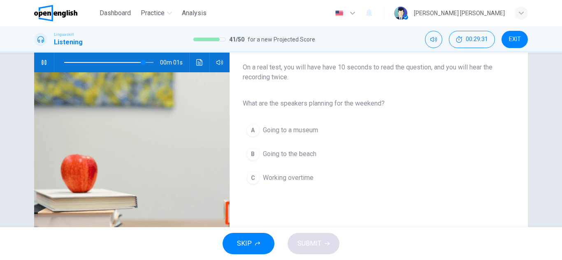
type input "*"
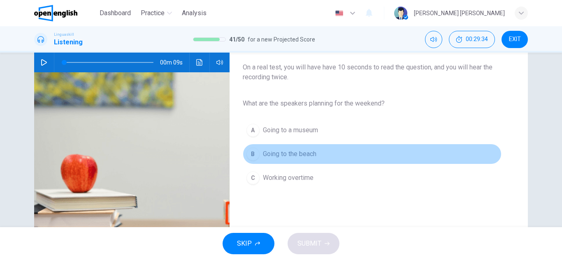
click at [250, 158] on div "B" at bounding box center [252, 154] width 13 height 13
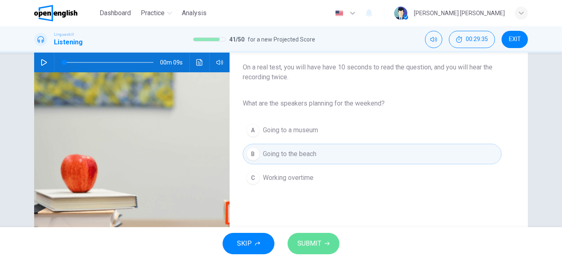
click at [300, 248] on span "SUBMIT" at bounding box center [309, 244] width 24 height 12
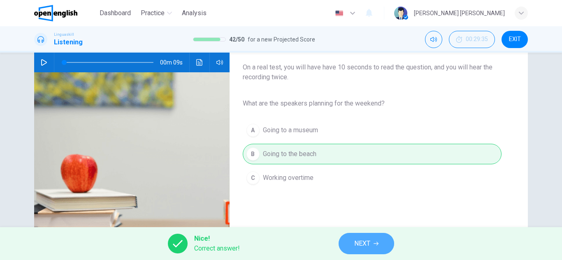
click at [347, 246] on button "NEXT" at bounding box center [367, 243] width 56 height 21
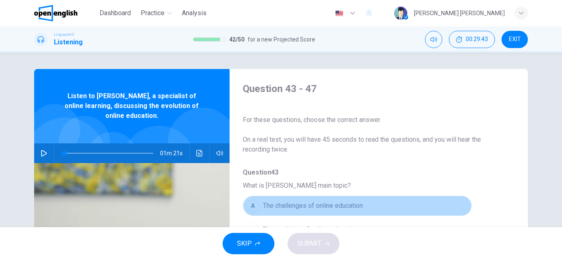
click at [429, 209] on button "A The challenges of online education" at bounding box center [357, 206] width 229 height 21
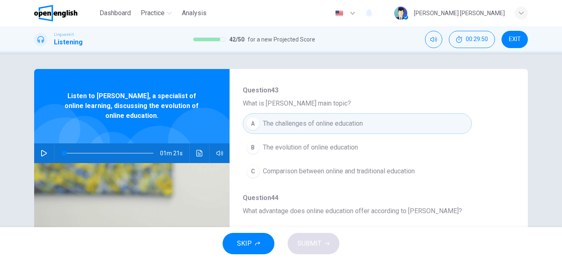
scroll to position [99, 0]
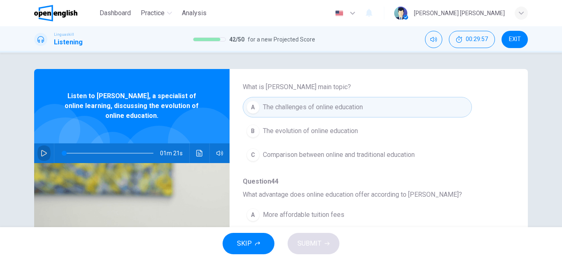
click at [43, 155] on icon "button" at bounding box center [44, 153] width 6 height 7
click at [330, 142] on div "A The challenges of online education B The evolution of online education C Comp…" at bounding box center [372, 131] width 259 height 72
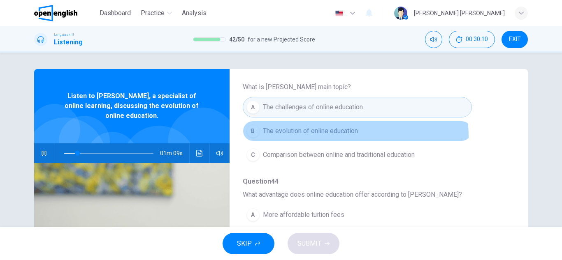
click at [330, 137] on button "B The evolution of online education" at bounding box center [357, 131] width 229 height 21
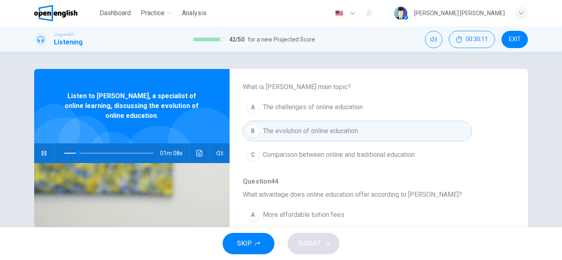
type input "**"
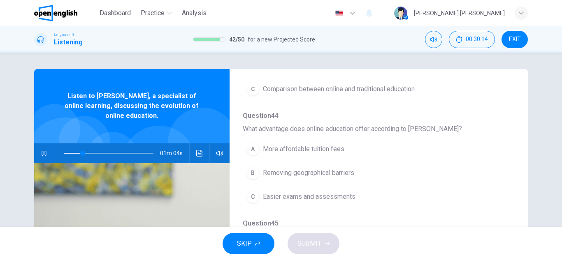
scroll to position [181, 0]
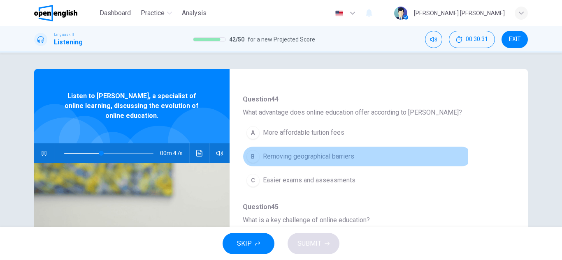
click at [310, 160] on span "Removing geographical barriers" at bounding box center [308, 157] width 91 height 10
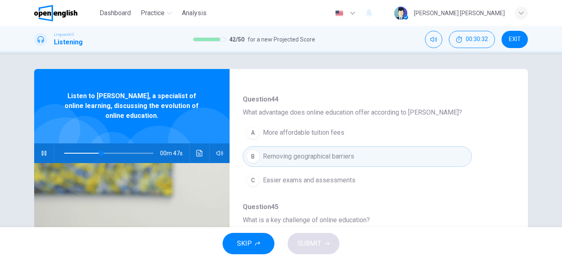
type input "**"
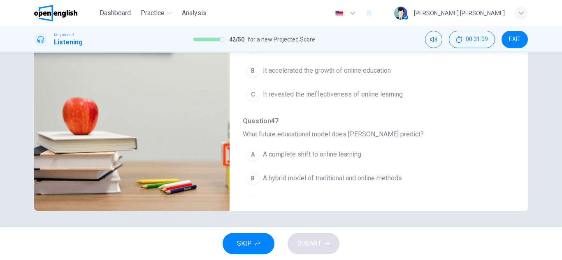
scroll to position [355, 0]
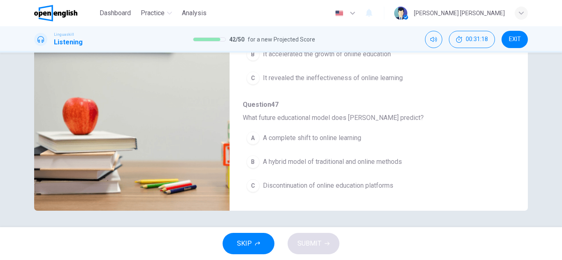
type input "*"
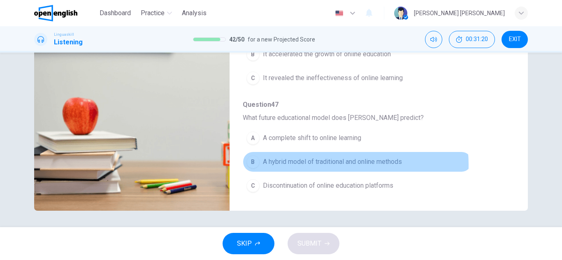
click at [330, 165] on span "A hybrid model of traditional and online methods" at bounding box center [332, 162] width 139 height 10
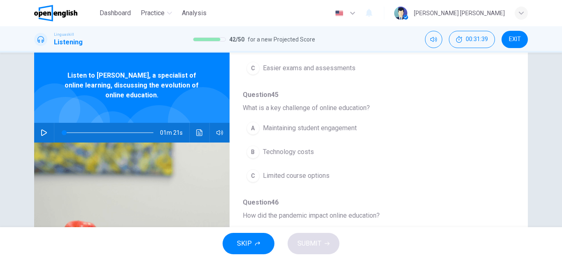
scroll to position [0, 0]
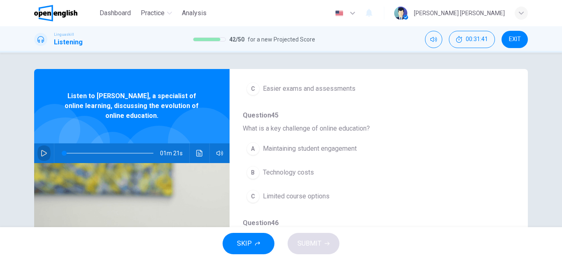
click at [42, 153] on icon "button" at bounding box center [44, 153] width 7 height 7
type input "*"
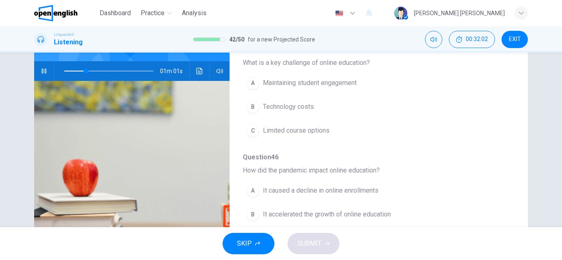
scroll to position [66, 0]
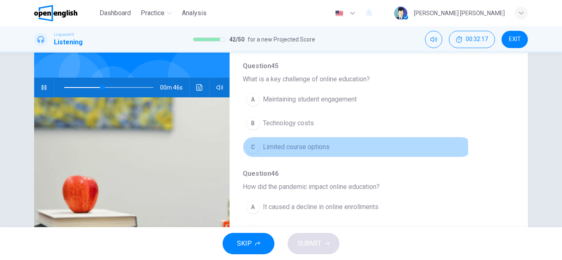
click at [314, 149] on span "Limited course options" at bounding box center [296, 147] width 67 height 10
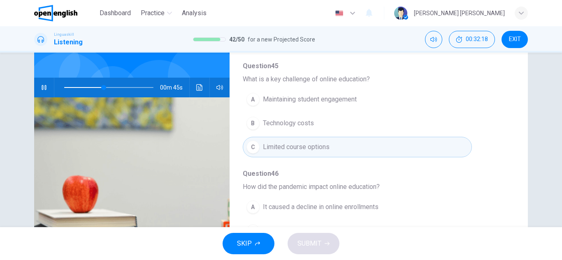
type input "**"
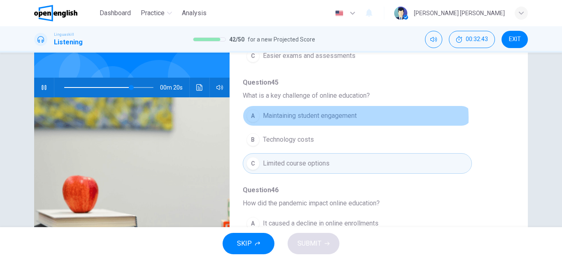
click at [353, 118] on span "Maintaining student engagement" at bounding box center [310, 116] width 94 height 10
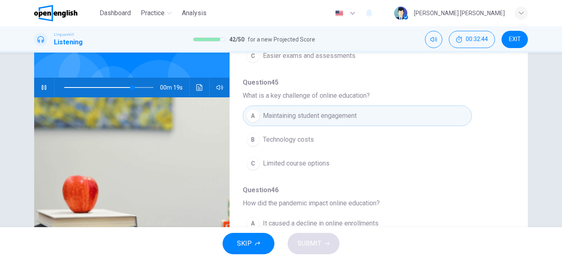
type input "**"
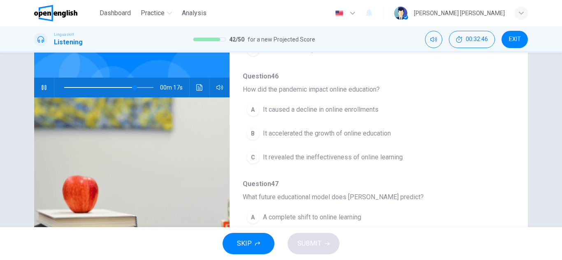
scroll to position [355, 0]
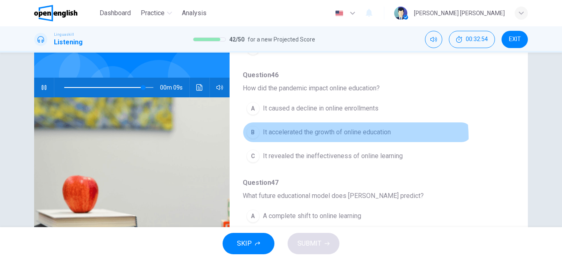
click at [336, 138] on button "B It accelerated the growth of online education" at bounding box center [357, 132] width 229 height 21
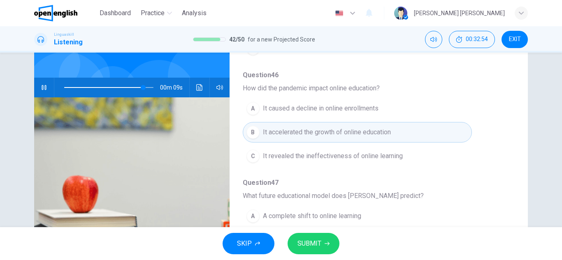
type input "**"
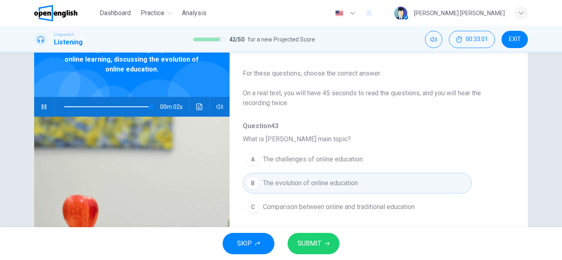
scroll to position [45, 0]
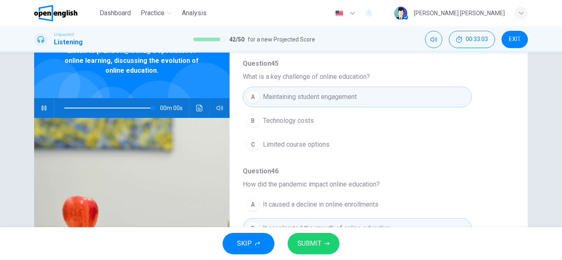
type input "*"
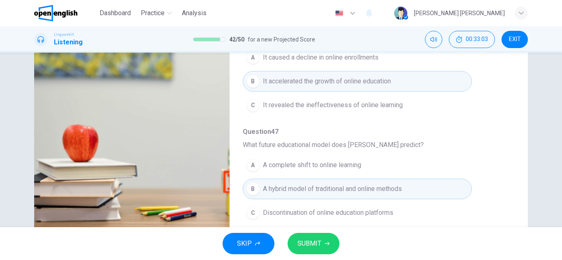
scroll to position [144, 0]
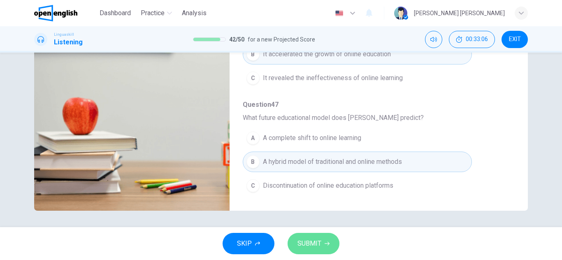
click at [309, 244] on span "SUBMIT" at bounding box center [309, 244] width 24 height 12
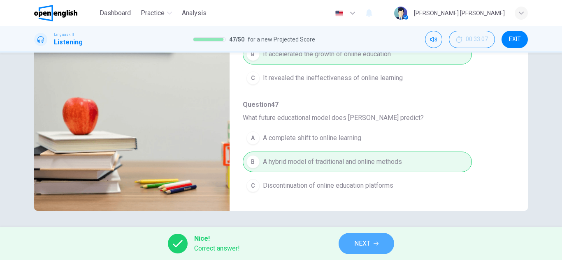
click at [356, 243] on span "NEXT" at bounding box center [362, 244] width 16 height 12
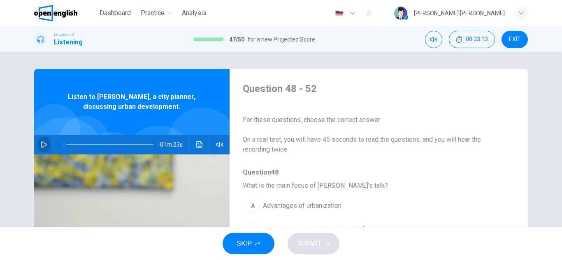
click at [44, 142] on icon "button" at bounding box center [44, 145] width 7 height 7
type input "*"
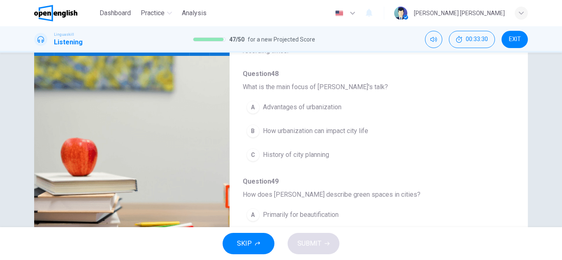
scroll to position [115, 0]
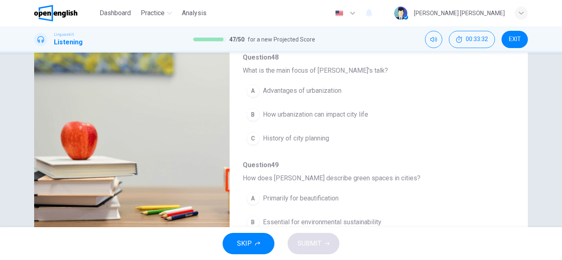
type input "**"
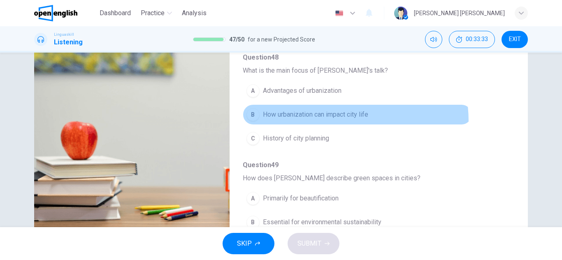
click at [328, 121] on button "B How urbanization can impact city life" at bounding box center [357, 114] width 229 height 21
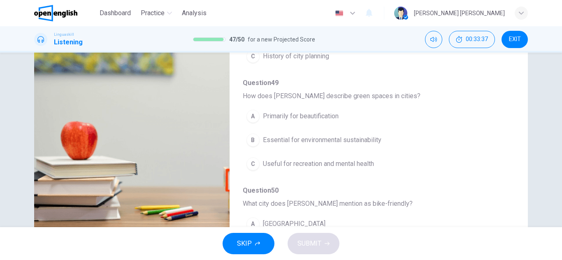
scroll to position [99, 0]
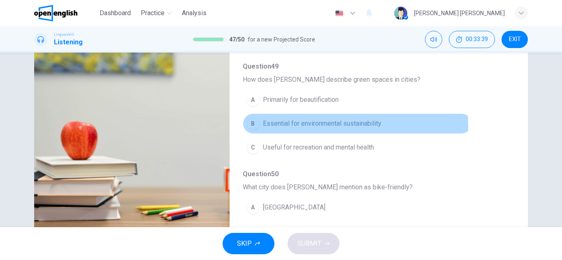
click at [323, 126] on span "Essential for environmental sustainability" at bounding box center [322, 124] width 118 height 10
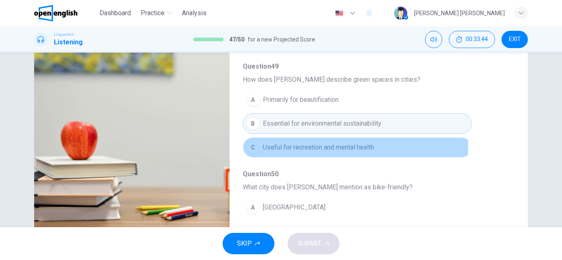
click at [322, 146] on span "Useful for recreation and mental health" at bounding box center [318, 148] width 111 height 10
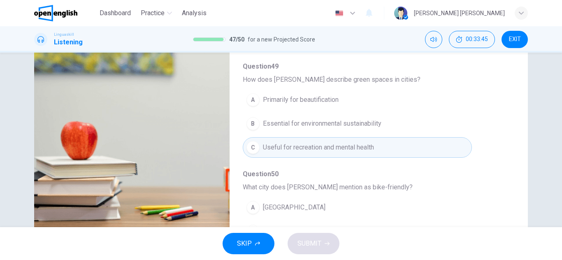
type input "**"
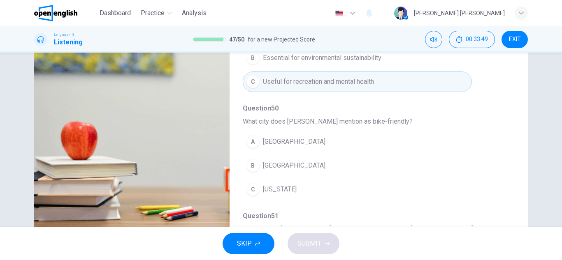
scroll to position [181, 0]
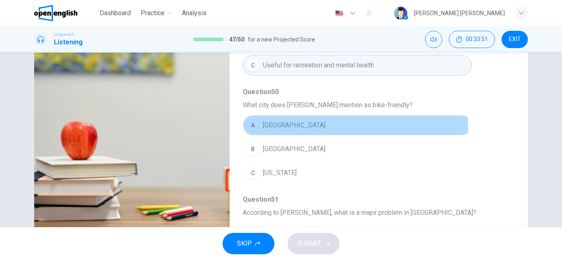
click at [293, 130] on span "[GEOGRAPHIC_DATA]" at bounding box center [294, 126] width 63 height 10
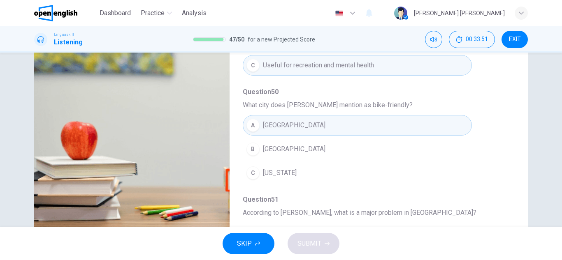
type input "**"
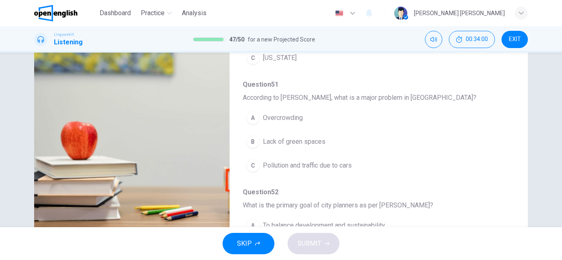
scroll to position [313, 0]
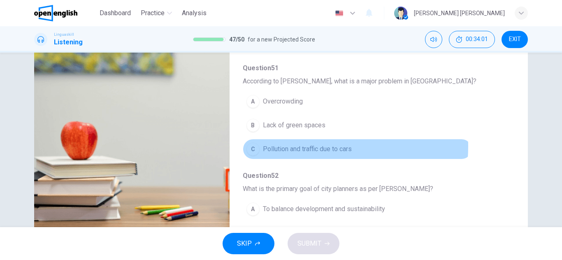
type input "**"
click at [295, 146] on span "Pollution and traffic due to cars" at bounding box center [307, 149] width 89 height 10
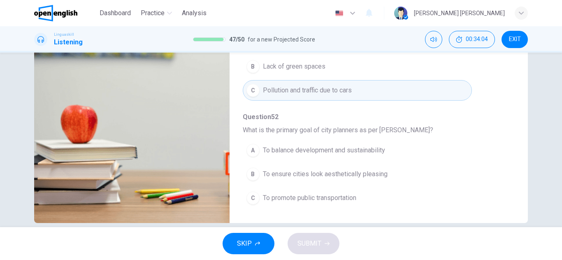
scroll to position [144, 0]
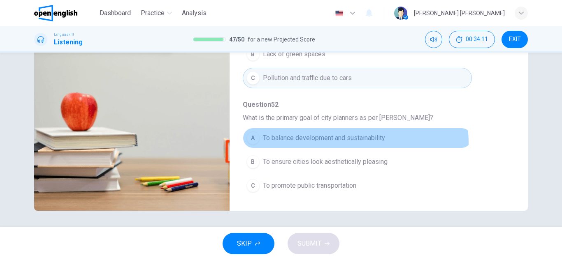
click at [323, 143] on button "A To balance development and sustainability" at bounding box center [357, 138] width 229 height 21
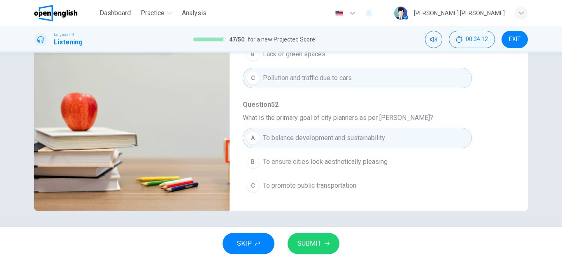
type input "**"
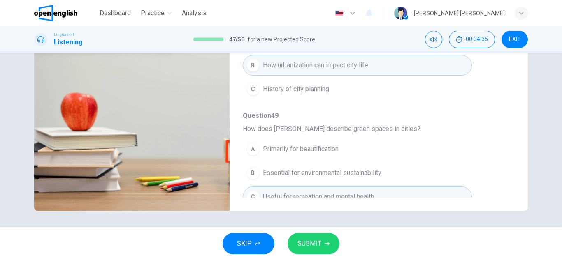
scroll to position [0, 0]
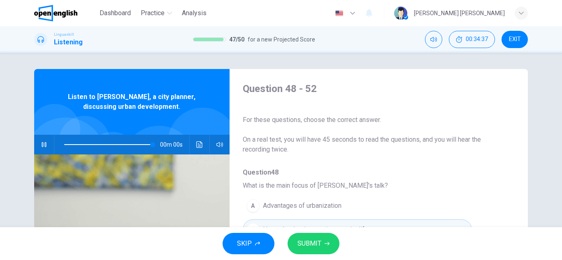
type input "*"
click at [315, 243] on span "SUBMIT" at bounding box center [309, 244] width 24 height 12
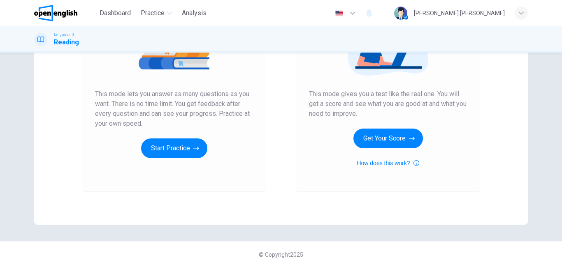
scroll to position [137, 0]
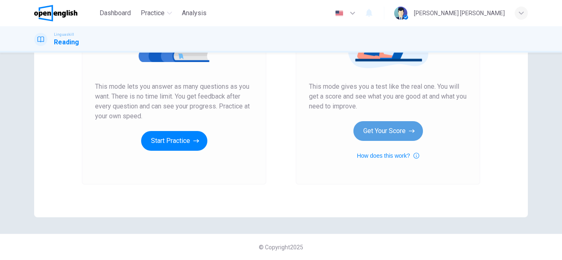
click at [383, 135] on button "Get Your Score" at bounding box center [388, 131] width 70 height 20
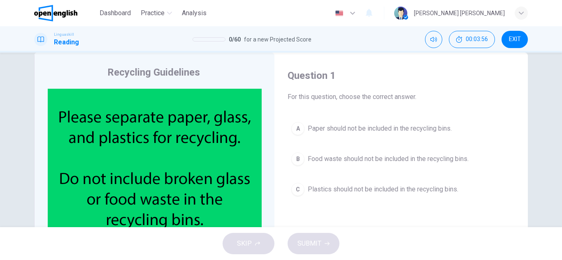
scroll to position [33, 0]
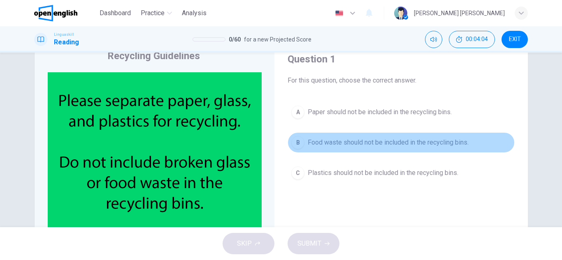
click at [378, 142] on span "Food waste should not be included in the recycling bins." at bounding box center [388, 143] width 161 height 10
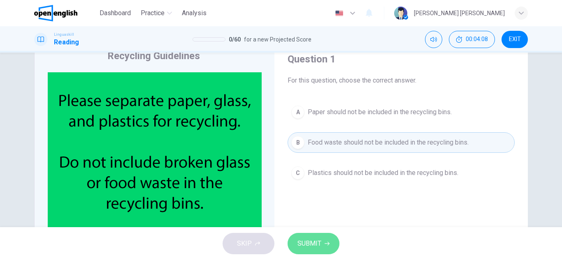
click at [304, 244] on span "SUBMIT" at bounding box center [309, 244] width 24 height 12
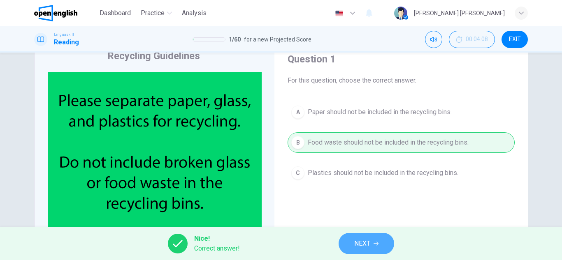
click at [366, 244] on span "NEXT" at bounding box center [362, 244] width 16 height 12
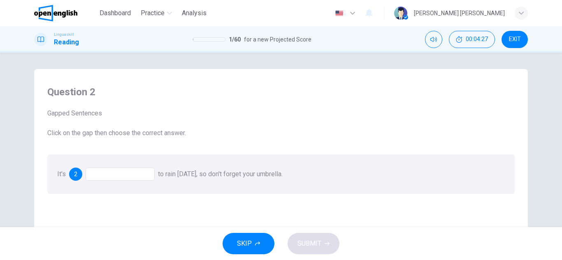
click at [131, 171] on div at bounding box center [120, 174] width 69 height 13
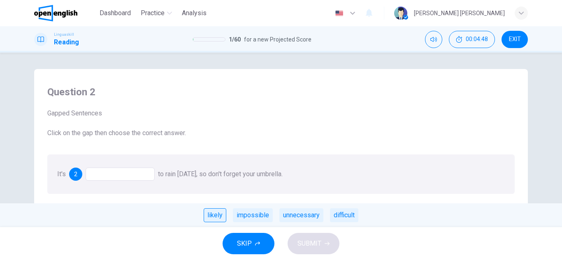
click at [210, 216] on div "likely" at bounding box center [215, 216] width 23 height 14
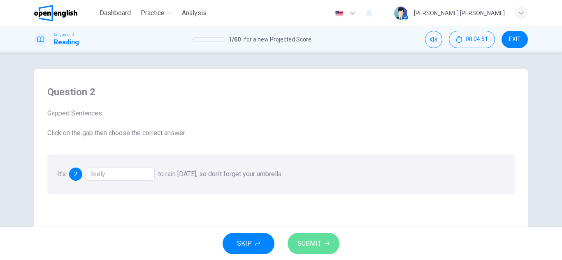
click at [327, 246] on icon "button" at bounding box center [327, 244] width 5 height 5
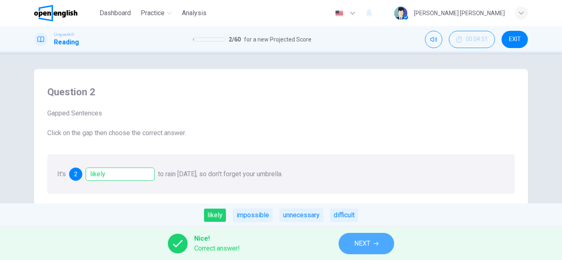
click at [350, 244] on button "NEXT" at bounding box center [367, 243] width 56 height 21
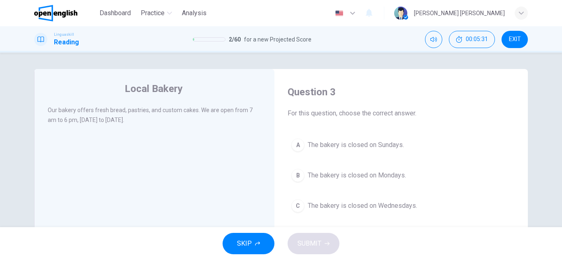
click at [379, 147] on span "The bakery is closed on Sundays." at bounding box center [356, 145] width 96 height 10
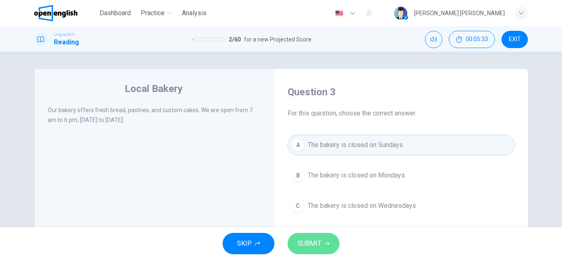
click at [299, 248] on span "SUBMIT" at bounding box center [309, 244] width 24 height 12
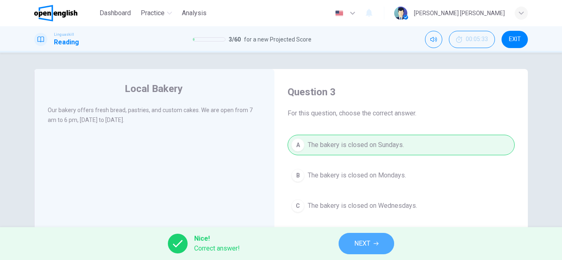
click at [349, 244] on button "NEXT" at bounding box center [367, 243] width 56 height 21
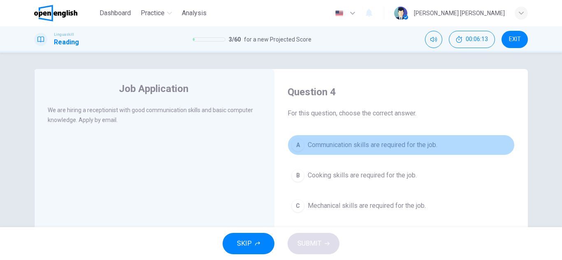
click at [369, 152] on button "A Communication skills are required for the job." at bounding box center [401, 145] width 227 height 21
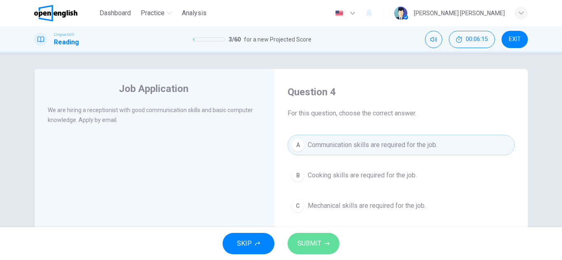
click at [311, 244] on span "SUBMIT" at bounding box center [309, 244] width 24 height 12
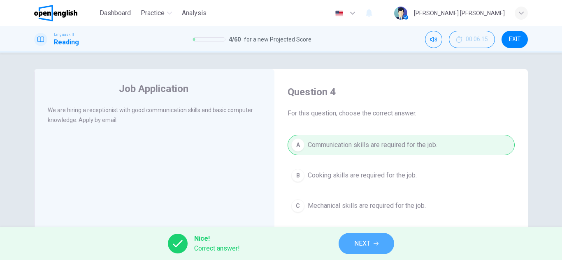
click at [352, 245] on button "NEXT" at bounding box center [367, 243] width 56 height 21
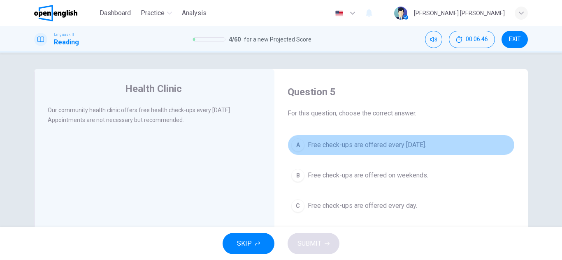
click at [381, 153] on button "A Free check-ups are offered every Wednesday." at bounding box center [401, 145] width 227 height 21
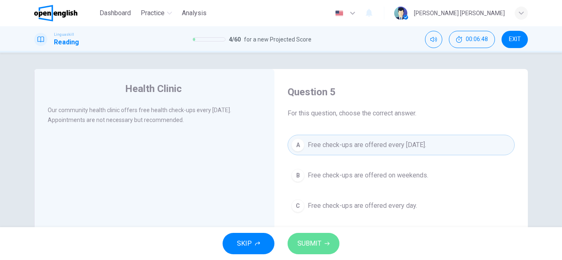
click at [311, 245] on span "SUBMIT" at bounding box center [309, 244] width 24 height 12
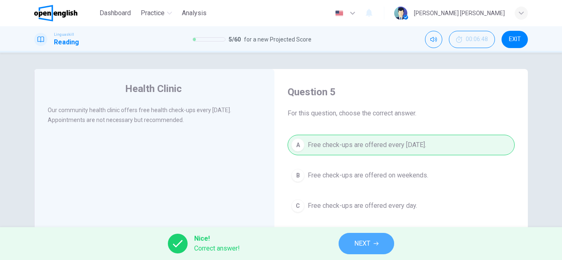
click at [359, 244] on span "NEXT" at bounding box center [362, 244] width 16 height 12
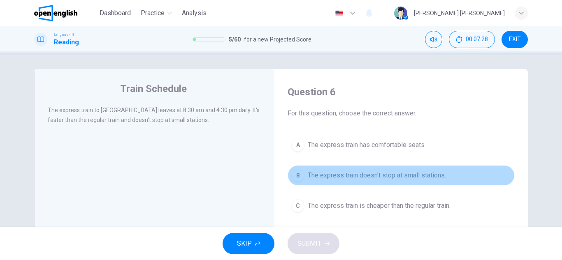
click at [420, 180] on span "The express train doesn't stop at small stations." at bounding box center [377, 176] width 138 height 10
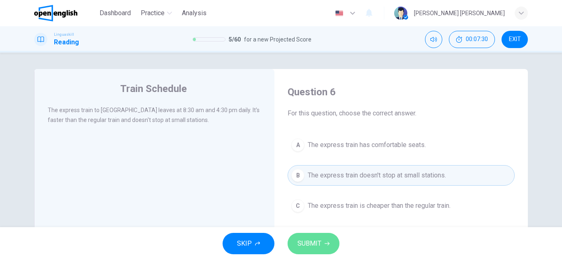
click at [311, 243] on span "SUBMIT" at bounding box center [309, 244] width 24 height 12
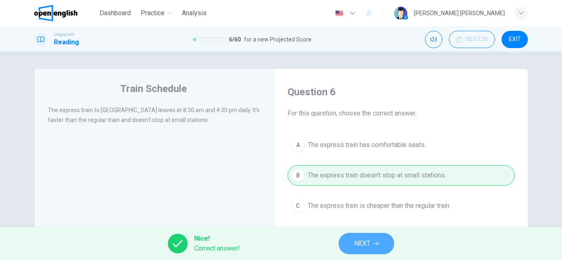
click at [355, 245] on span "NEXT" at bounding box center [362, 244] width 16 height 12
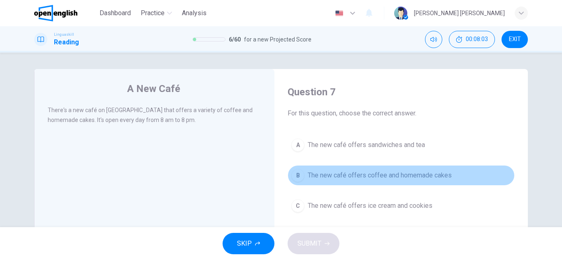
click at [435, 181] on button "B The new café offers coffee and homemade cakes" at bounding box center [401, 175] width 227 height 21
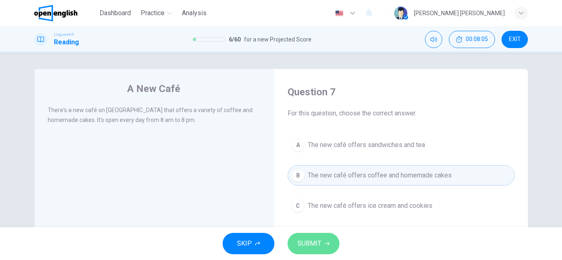
click at [322, 243] on button "SUBMIT" at bounding box center [314, 243] width 52 height 21
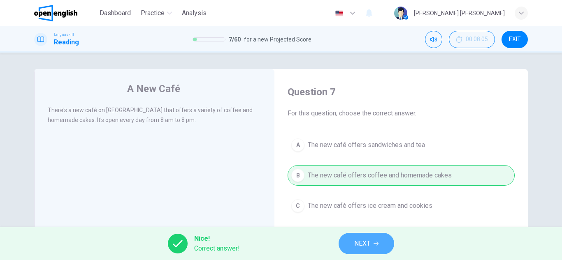
click at [366, 245] on span "NEXT" at bounding box center [362, 244] width 16 height 12
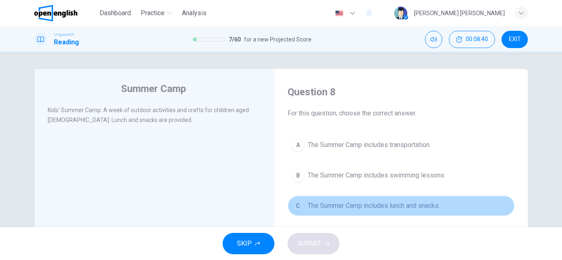
click at [398, 204] on span "The Summer Camp includes lunch and snacks." at bounding box center [374, 206] width 132 height 10
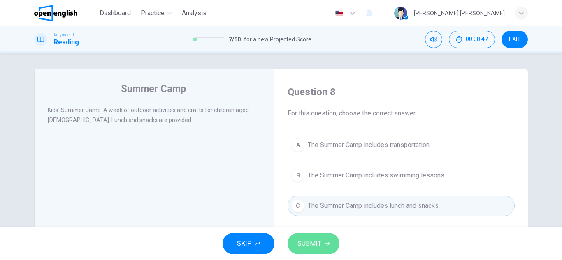
click at [324, 248] on button "SUBMIT" at bounding box center [314, 243] width 52 height 21
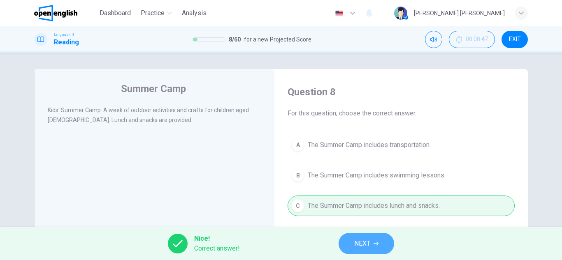
click at [354, 245] on span "NEXT" at bounding box center [362, 244] width 16 height 12
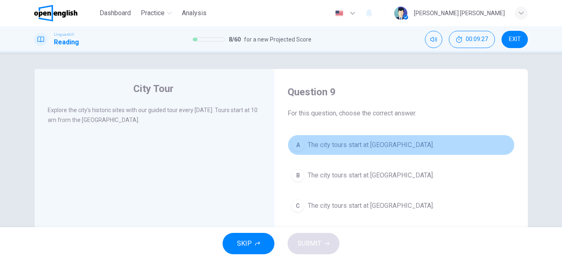
click at [369, 147] on span "The city tours start at City Museum." at bounding box center [371, 145] width 126 height 10
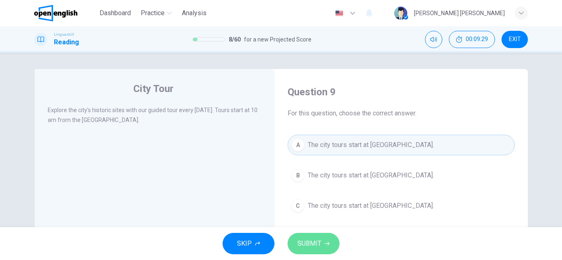
click at [309, 244] on span "SUBMIT" at bounding box center [309, 244] width 24 height 12
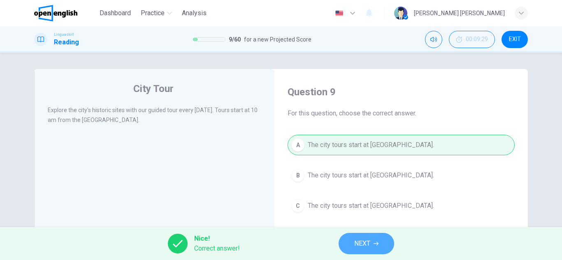
click at [349, 246] on button "NEXT" at bounding box center [367, 243] width 56 height 21
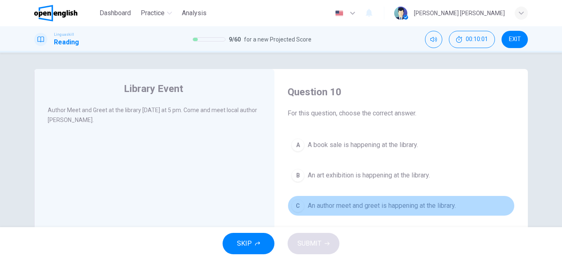
click at [373, 208] on span "An author meet and greet is happening at the library." at bounding box center [382, 206] width 148 height 10
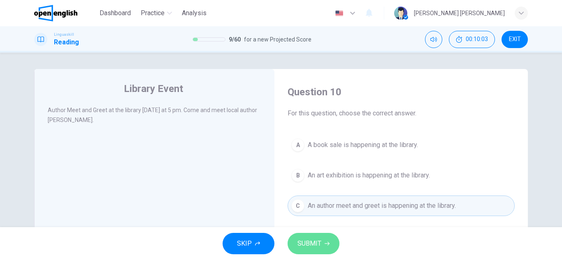
click at [315, 246] on span "SUBMIT" at bounding box center [309, 244] width 24 height 12
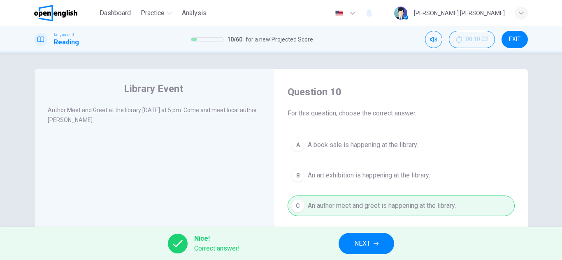
click at [348, 248] on button "NEXT" at bounding box center [367, 243] width 56 height 21
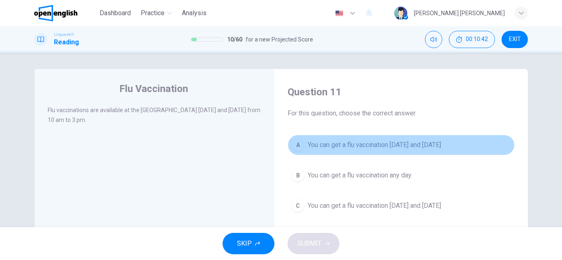
click at [421, 150] on button "A You can get a flu vaccination on Monday and Thursday" at bounding box center [401, 145] width 227 height 21
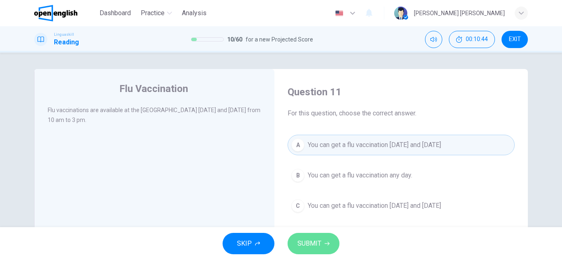
click at [321, 248] on button "SUBMIT" at bounding box center [314, 243] width 52 height 21
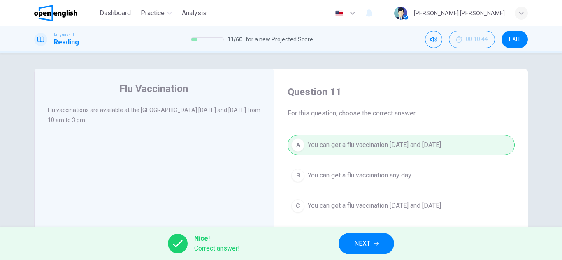
click at [349, 249] on button "NEXT" at bounding box center [367, 243] width 56 height 21
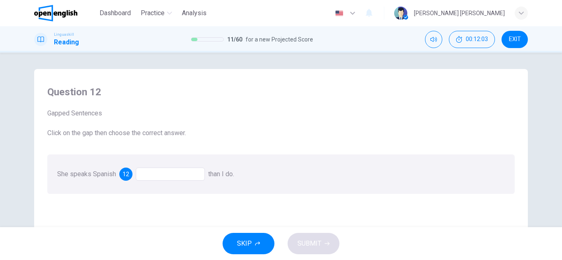
click at [149, 176] on div at bounding box center [170, 174] width 69 height 13
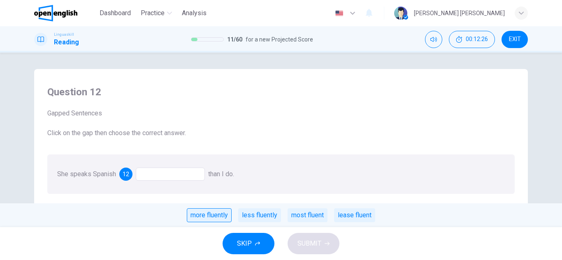
click at [221, 218] on div "more fluently" at bounding box center [209, 216] width 45 height 14
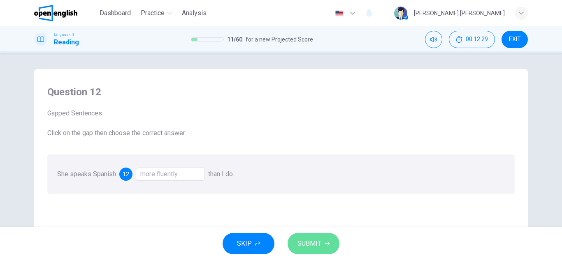
click at [311, 250] on button "SUBMIT" at bounding box center [314, 243] width 52 height 21
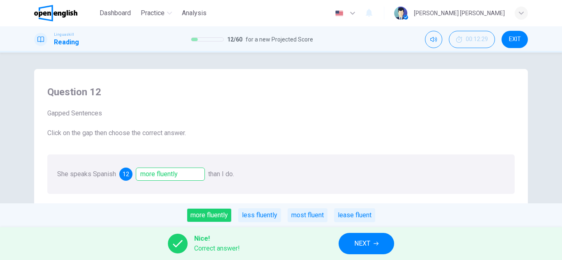
click at [359, 251] on button "NEXT" at bounding box center [367, 243] width 56 height 21
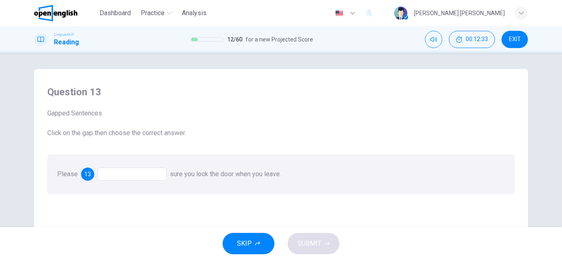
click at [142, 179] on div at bounding box center [132, 174] width 69 height 13
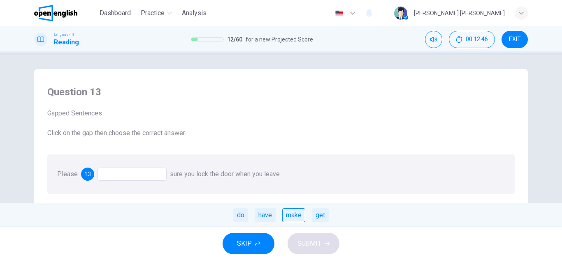
click at [283, 221] on div "make" at bounding box center [293, 216] width 23 height 14
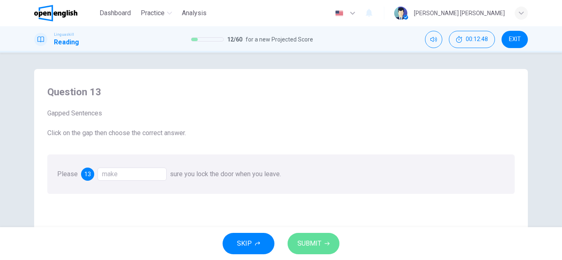
click at [300, 244] on span "SUBMIT" at bounding box center [309, 244] width 24 height 12
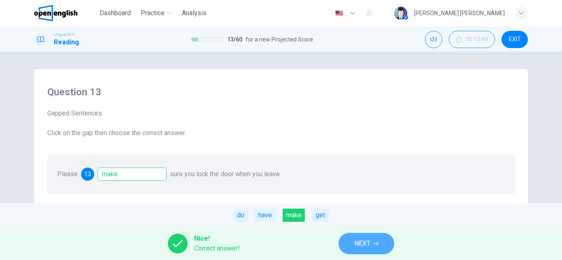
click at [348, 249] on button "NEXT" at bounding box center [367, 243] width 56 height 21
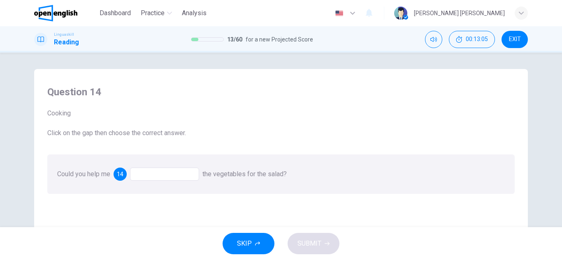
click at [146, 179] on div at bounding box center [164, 174] width 69 height 13
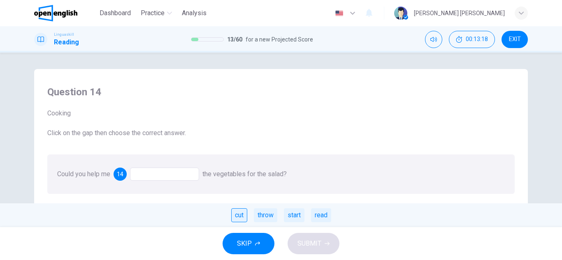
click at [234, 217] on div "cut" at bounding box center [239, 216] width 16 height 14
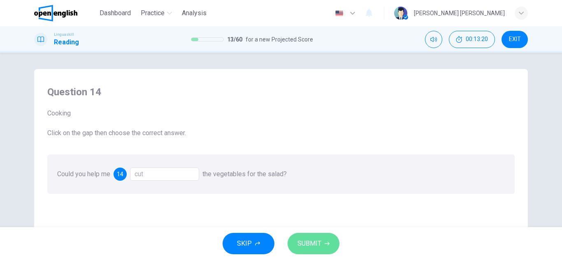
click at [314, 245] on span "SUBMIT" at bounding box center [309, 244] width 24 height 12
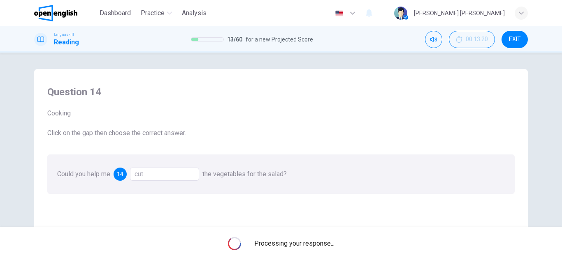
click at [314, 245] on span "Processing your response..." at bounding box center [294, 244] width 80 height 10
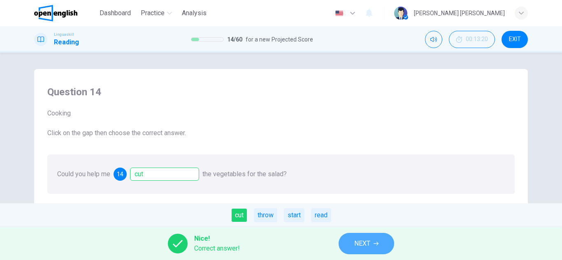
click at [355, 242] on span "NEXT" at bounding box center [362, 244] width 16 height 12
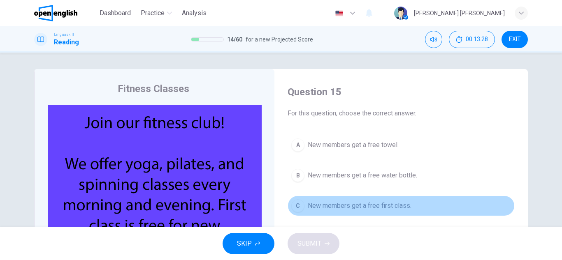
click at [464, 200] on button "C New members get a free first class." at bounding box center [401, 206] width 227 height 21
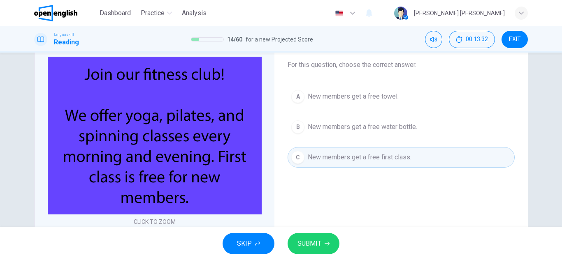
scroll to position [49, 0]
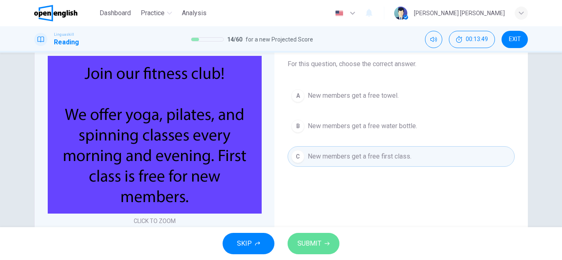
click at [307, 242] on span "SUBMIT" at bounding box center [309, 244] width 24 height 12
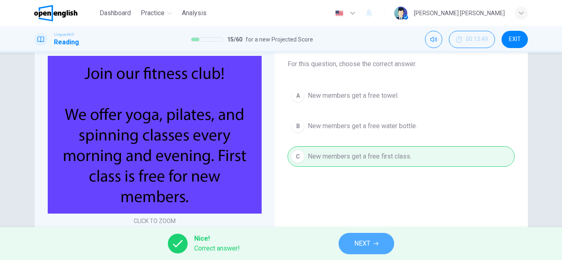
click at [369, 251] on button "NEXT" at bounding box center [367, 243] width 56 height 21
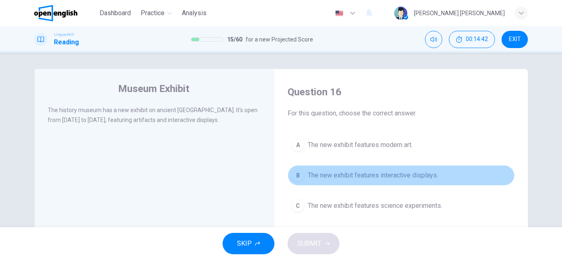
click at [392, 183] on button "B The new exhibit features interactive displays." at bounding box center [401, 175] width 227 height 21
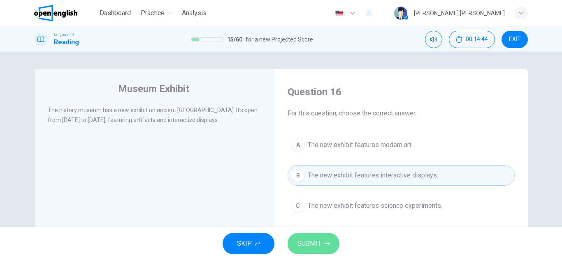
click at [307, 244] on span "SUBMIT" at bounding box center [309, 244] width 24 height 12
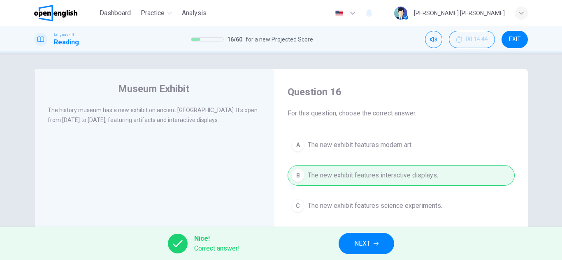
click at [369, 243] on span "NEXT" at bounding box center [362, 244] width 16 height 12
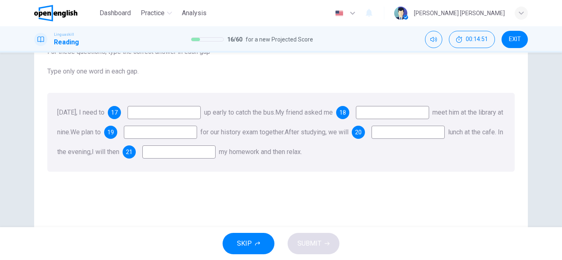
scroll to position [45, 0]
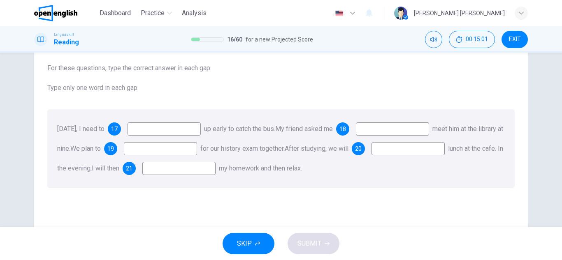
click at [165, 133] on input at bounding box center [164, 129] width 73 height 13
click at [118, 132] on span "17" at bounding box center [114, 129] width 7 height 6
click at [165, 128] on input at bounding box center [164, 129] width 73 height 13
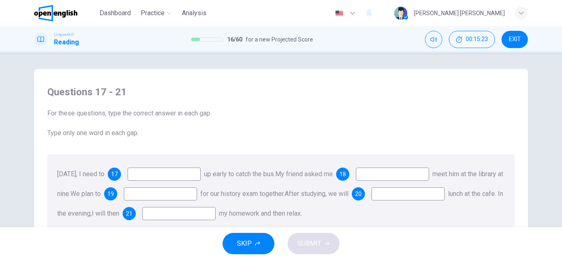
click at [170, 177] on input at bounding box center [164, 174] width 73 height 13
type input "****"
click at [405, 179] on input at bounding box center [392, 174] width 73 height 13
type input "*"
click at [197, 197] on input at bounding box center [160, 194] width 73 height 13
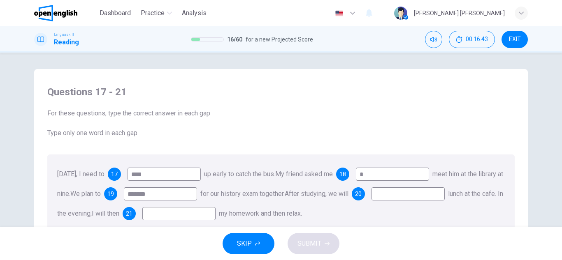
click at [197, 197] on input "*******" at bounding box center [160, 194] width 73 height 13
type input "*******"
click at [372, 201] on input at bounding box center [408, 194] width 73 height 13
type input "*"
type input "****"
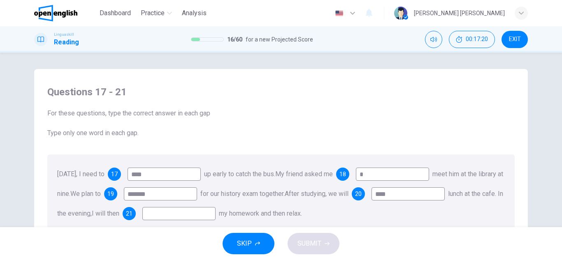
click at [216, 217] on input at bounding box center [178, 213] width 73 height 13
type input "*"
type input "**"
click at [136, 218] on div "21" at bounding box center [129, 213] width 13 height 13
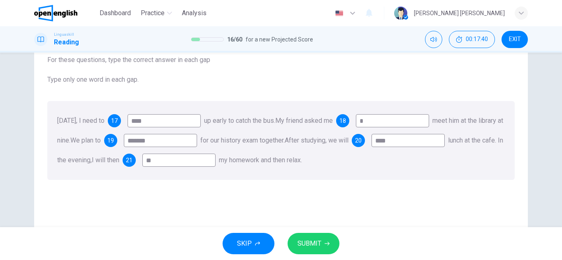
scroll to position [53, 0]
click at [429, 121] on input "*" at bounding box center [392, 121] width 73 height 13
click at [197, 142] on input "*******" at bounding box center [160, 141] width 73 height 13
click at [401, 124] on input "**" at bounding box center [392, 121] width 73 height 13
type input "*"
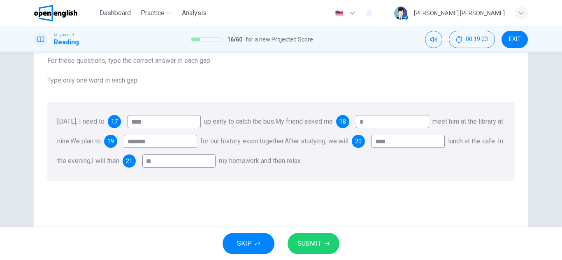
type input "*"
click at [317, 241] on span "SUBMIT" at bounding box center [309, 244] width 24 height 12
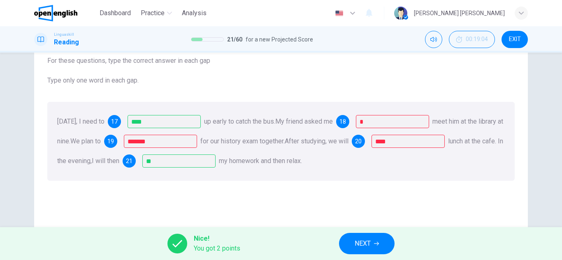
click at [369, 243] on span "NEXT" at bounding box center [363, 244] width 16 height 12
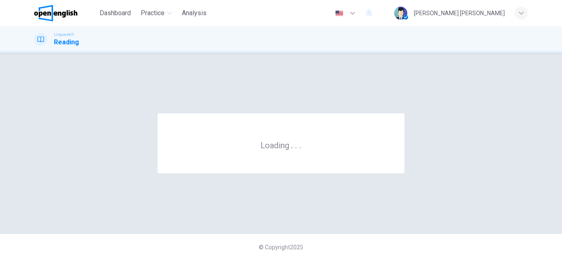
scroll to position [0, 0]
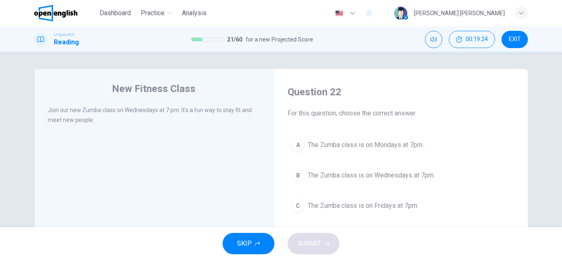
click at [387, 178] on span "The Zumba class is on Wednesdays at 7pm." at bounding box center [371, 176] width 127 height 10
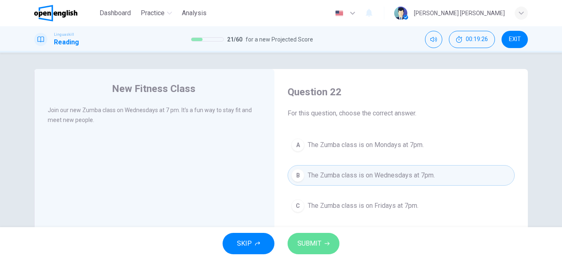
click at [325, 243] on icon "button" at bounding box center [327, 244] width 5 height 5
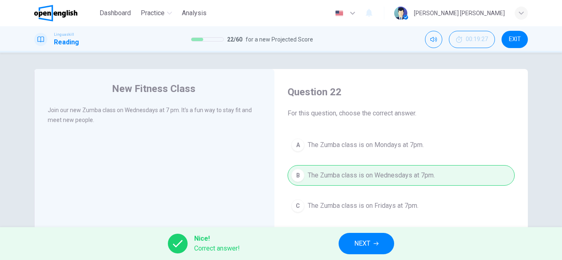
click at [362, 240] on span "NEXT" at bounding box center [362, 244] width 16 height 12
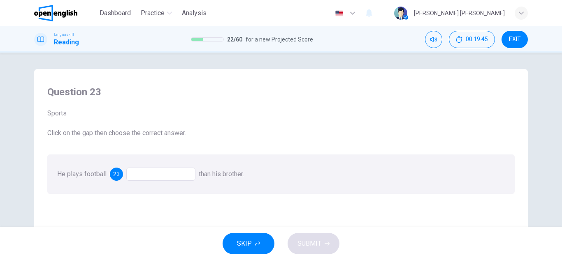
click at [177, 174] on div at bounding box center [160, 174] width 69 height 13
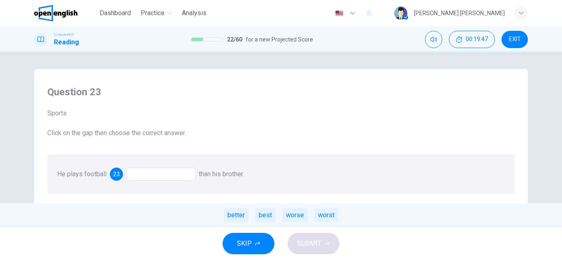
click at [161, 174] on div at bounding box center [160, 174] width 69 height 13
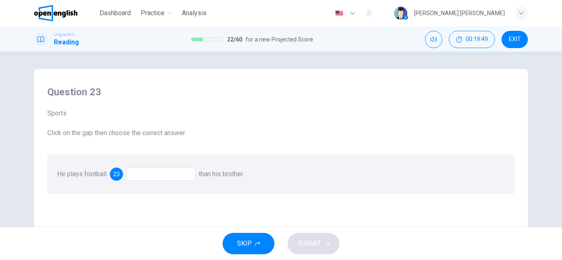
click at [171, 177] on div at bounding box center [160, 174] width 69 height 13
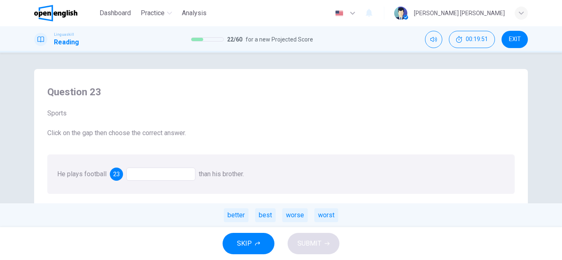
click at [116, 177] on span "23" at bounding box center [116, 175] width 7 height 6
click at [234, 218] on div "better" at bounding box center [236, 216] width 25 height 14
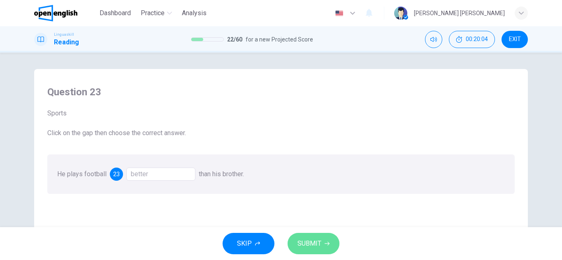
click at [325, 246] on icon "button" at bounding box center [327, 244] width 5 height 5
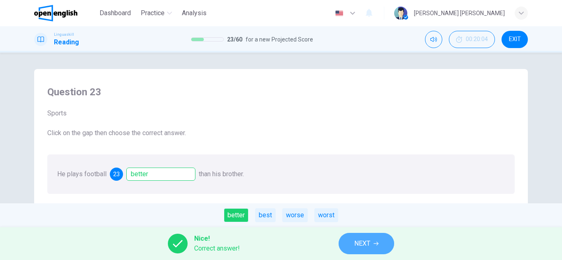
click at [360, 242] on span "NEXT" at bounding box center [362, 244] width 16 height 12
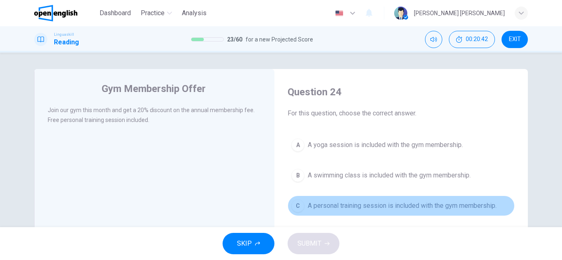
click at [360, 211] on button "C A personal training session is included with the gym membership." at bounding box center [401, 206] width 227 height 21
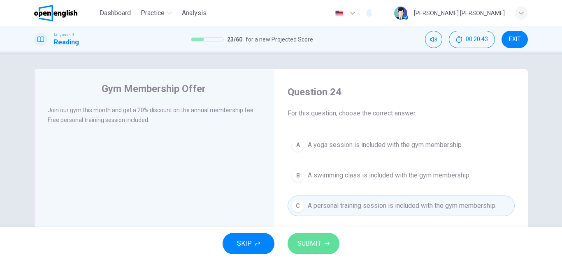
click at [303, 246] on span "SUBMIT" at bounding box center [309, 244] width 24 height 12
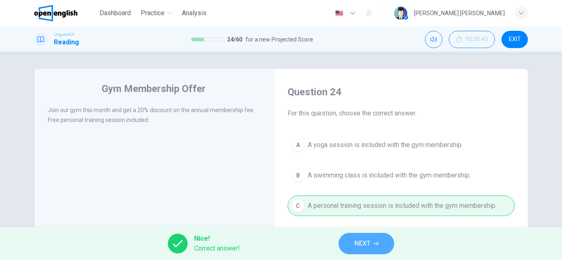
click at [344, 244] on button "NEXT" at bounding box center [367, 243] width 56 height 21
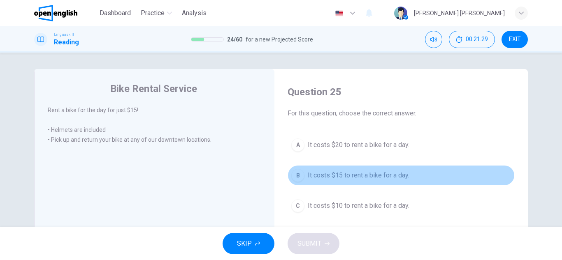
click at [364, 181] on button "B It costs $15 to rent a bike for a day." at bounding box center [401, 175] width 227 height 21
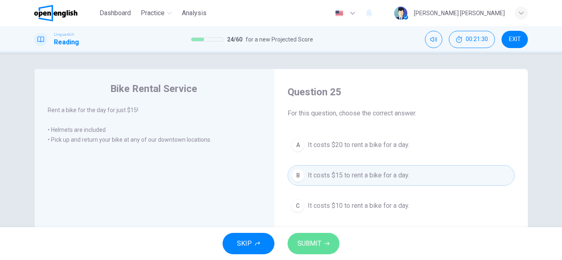
click at [319, 244] on span "SUBMIT" at bounding box center [309, 244] width 24 height 12
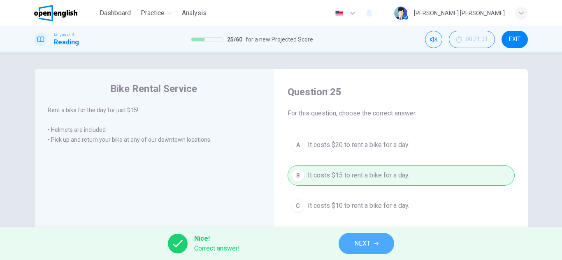
click at [355, 242] on span "NEXT" at bounding box center [362, 244] width 16 height 12
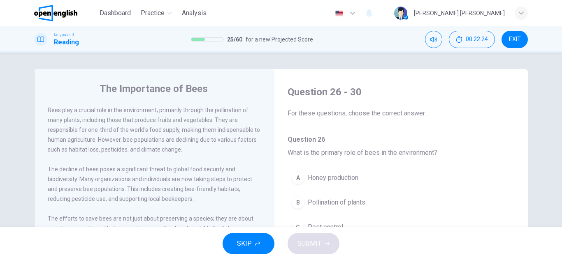
click at [221, 173] on span "The decline of bees poses a significant threat to global food security and biod…" at bounding box center [150, 184] width 204 height 36
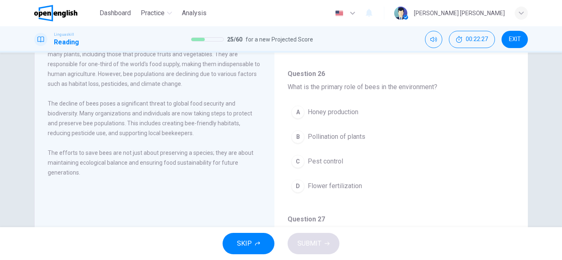
scroll to position [82, 0]
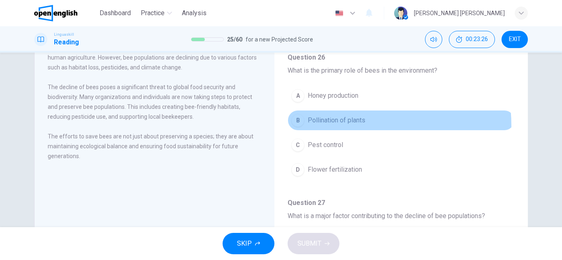
click at [327, 126] on button "B Pollination of plants" at bounding box center [401, 120] width 227 height 21
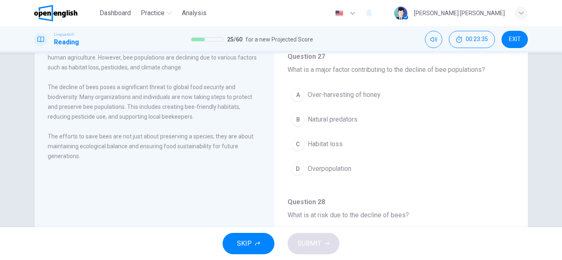
scroll to position [148, 0]
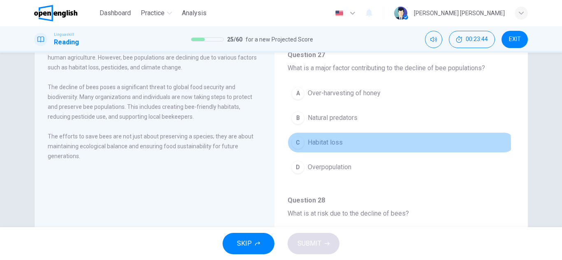
click at [332, 145] on span "Habitat loss" at bounding box center [325, 143] width 35 height 10
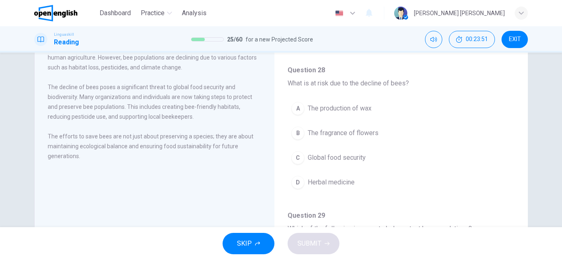
scroll to position [280, 0]
click at [242, 141] on span "The efforts to save bees are not just about preserving a species; they are abou…" at bounding box center [151, 146] width 206 height 26
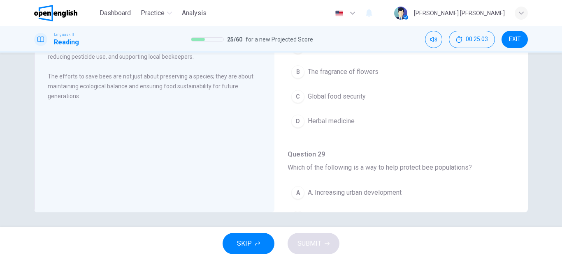
scroll to position [144, 0]
click at [517, 211] on div "The Importance of Bees Bees play a crucial role in the environment, primarily t…" at bounding box center [281, 140] width 562 height 175
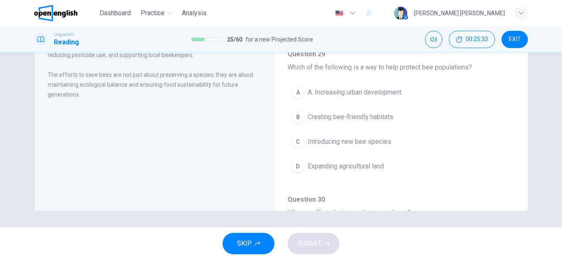
scroll to position [362, 0]
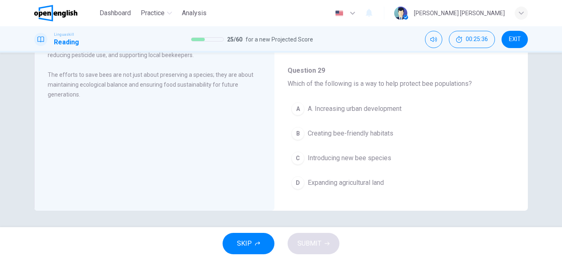
click at [234, 122] on div "The Importance of Bees Bees play a crucial role in the environment, primarily t…" at bounding box center [154, 68] width 240 height 286
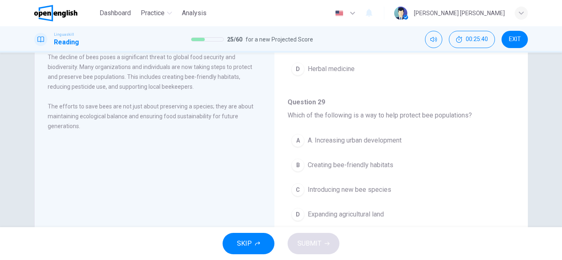
scroll to position [111, 0]
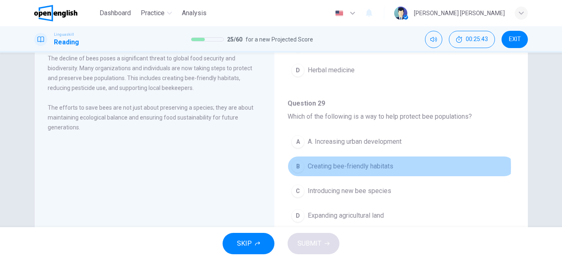
click at [347, 167] on span "Creating bee-friendly habitats" at bounding box center [351, 167] width 86 height 10
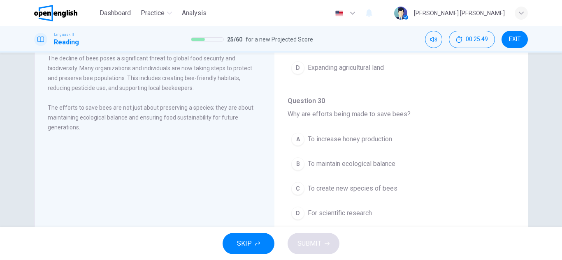
scroll to position [515, 0]
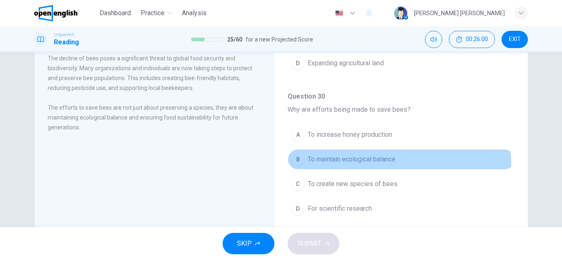
click at [347, 167] on button "B To maintain ecological balance" at bounding box center [401, 159] width 227 height 21
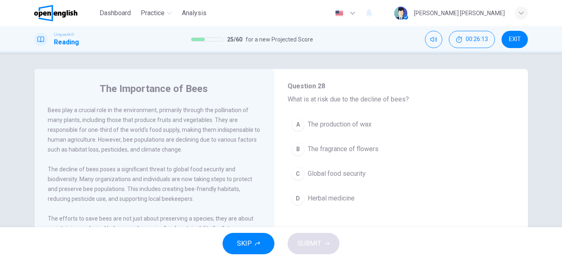
scroll to position [346, 0]
click at [336, 174] on span "Global food security" at bounding box center [337, 173] width 58 height 10
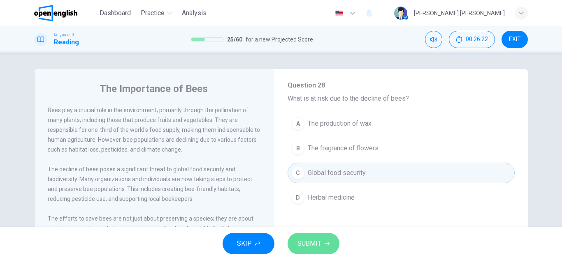
click at [308, 242] on span "SUBMIT" at bounding box center [309, 244] width 24 height 12
click at [322, 245] on button "SUBMIT" at bounding box center [314, 243] width 52 height 21
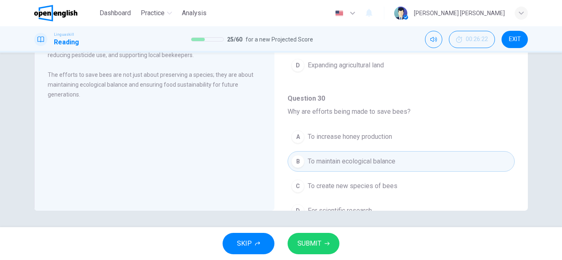
scroll to position [515, 0]
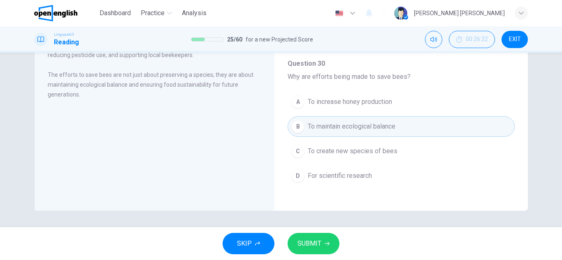
click at [309, 247] on span "SUBMIT" at bounding box center [309, 244] width 24 height 12
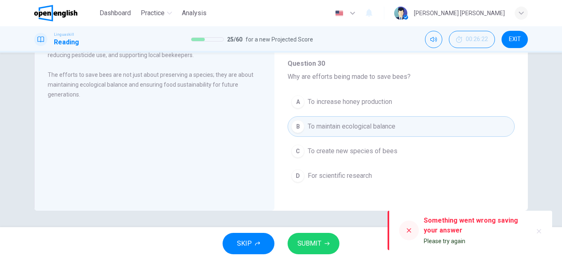
click at [446, 242] on span "Please try again" at bounding box center [445, 241] width 42 height 7
click at [319, 253] on button "SUBMIT" at bounding box center [314, 243] width 52 height 21
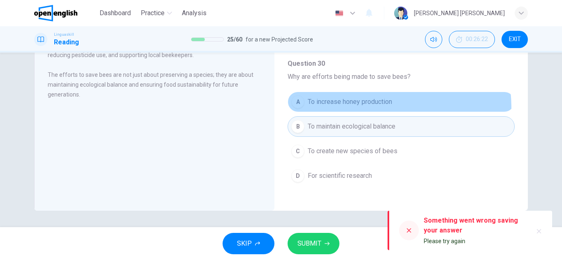
click at [352, 108] on button "A To increase honey production" at bounding box center [401, 102] width 227 height 21
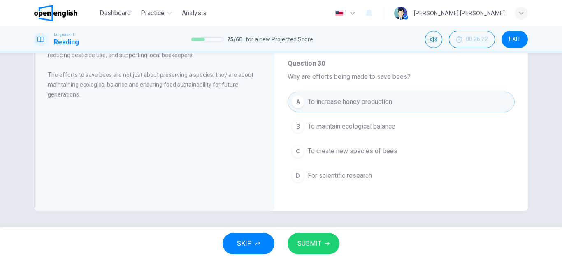
click at [346, 127] on span "To maintain ecological balance" at bounding box center [352, 127] width 88 height 10
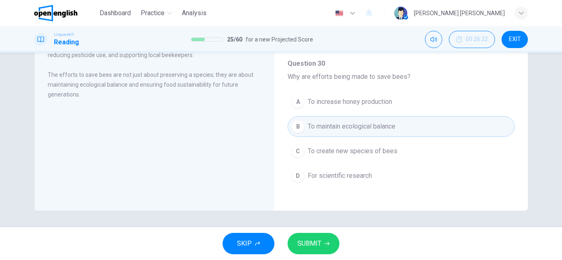
scroll to position [272, 0]
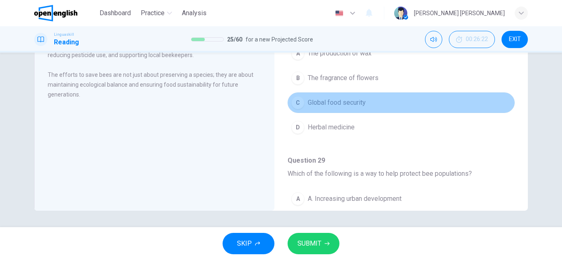
click at [406, 108] on button "C Global food security" at bounding box center [401, 103] width 227 height 21
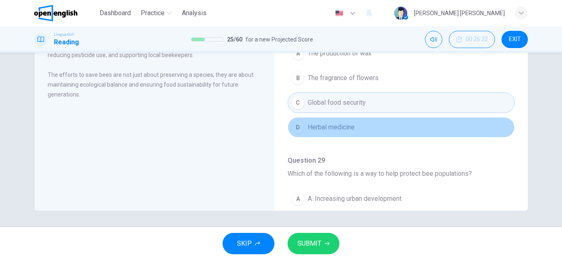
click at [423, 121] on button "D Herbal medicine" at bounding box center [401, 127] width 227 height 21
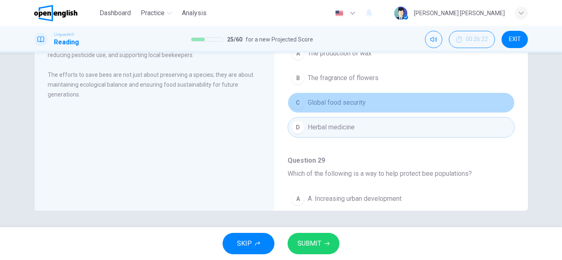
click at [407, 100] on button "C Global food security" at bounding box center [401, 103] width 227 height 21
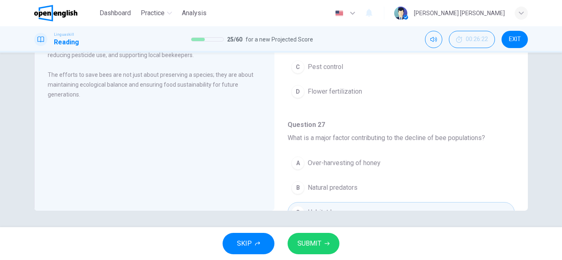
scroll to position [82, 0]
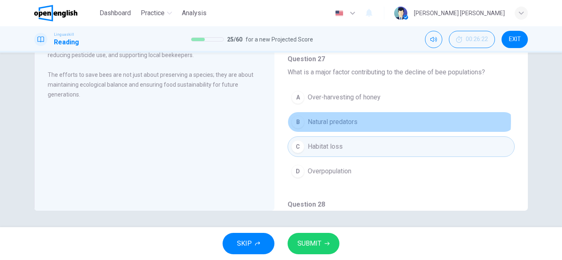
click at [372, 121] on button "B Natural predators" at bounding box center [401, 122] width 227 height 21
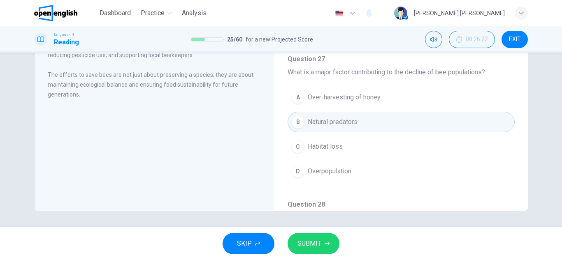
click at [347, 146] on button "C Habitat loss" at bounding box center [401, 147] width 227 height 21
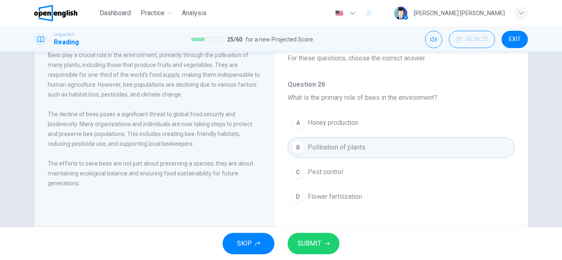
scroll to position [29, 0]
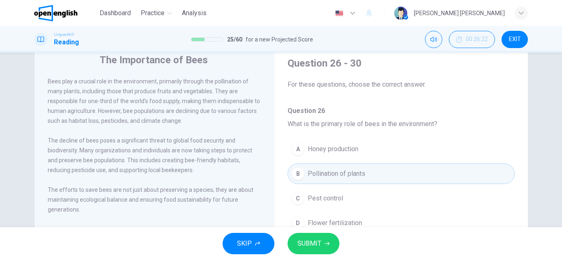
click at [343, 152] on span "Honey production" at bounding box center [333, 149] width 51 height 10
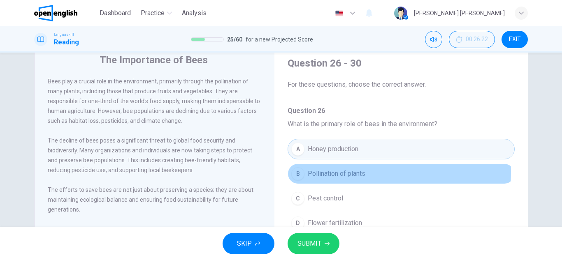
click at [328, 172] on span "Pollination of plants" at bounding box center [337, 174] width 58 height 10
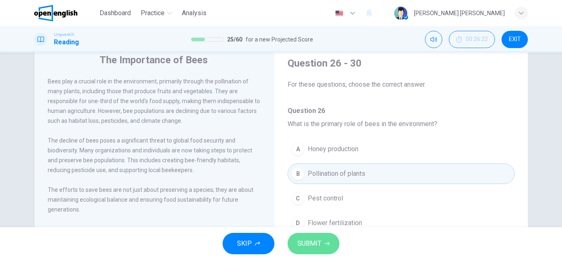
click at [304, 246] on span "SUBMIT" at bounding box center [309, 244] width 24 height 12
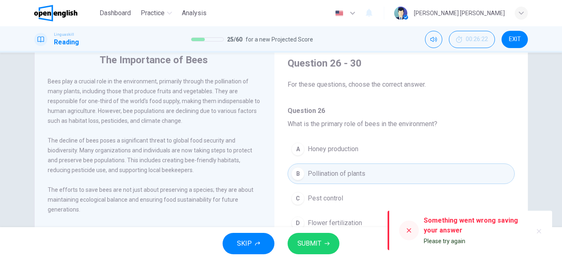
click at [454, 225] on div "Something went wrong saving your answer" at bounding box center [475, 226] width 102 height 20
click at [476, 230] on div "Something went wrong saving your answer" at bounding box center [475, 226] width 102 height 20
click at [311, 251] on button "SUBMIT" at bounding box center [314, 243] width 52 height 21
click at [313, 246] on span "SUBMIT" at bounding box center [309, 244] width 24 height 12
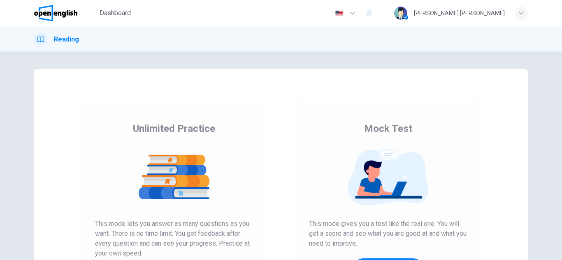
scroll to position [137, 0]
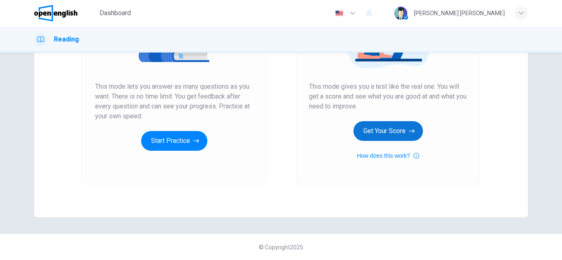
click at [402, 133] on button "Get Your Score" at bounding box center [388, 131] width 70 height 20
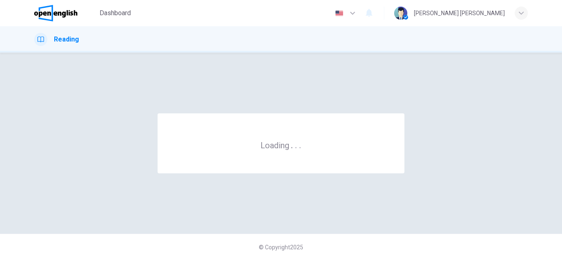
scroll to position [0, 0]
